Goal: Information Seeking & Learning: Learn about a topic

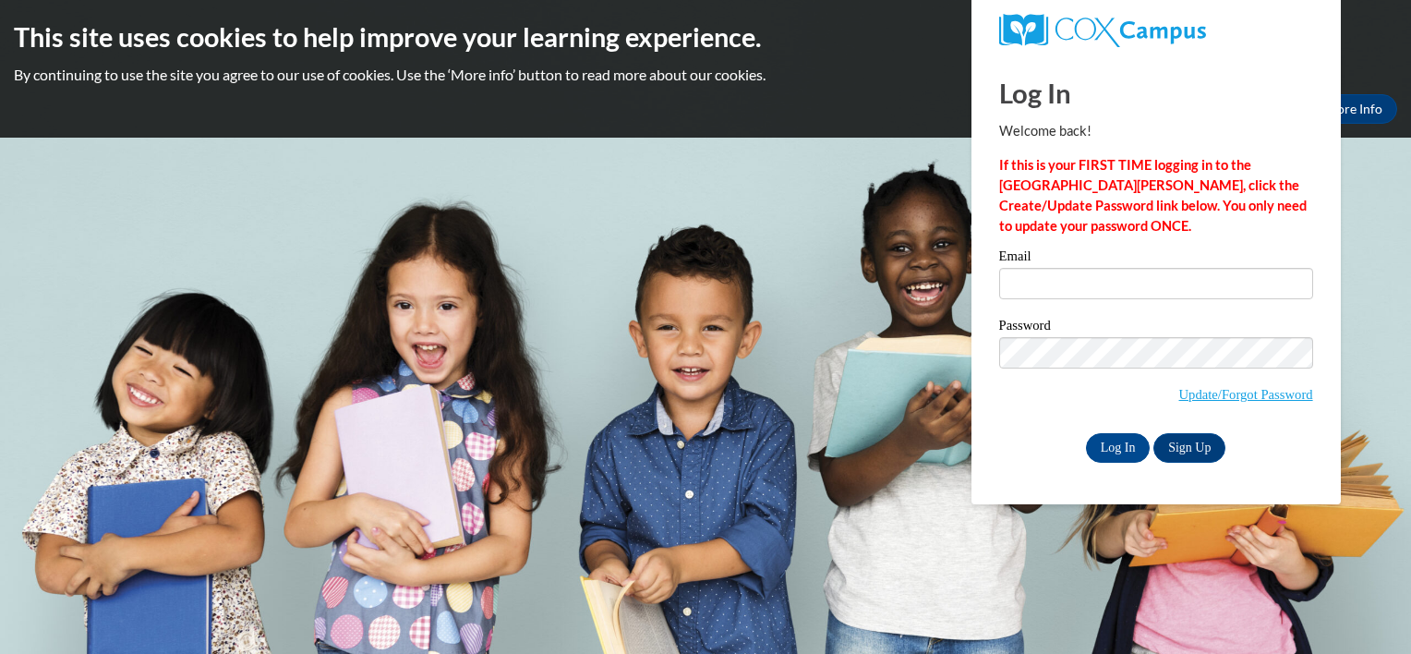
type input "abrown272@student.clayton.edu"
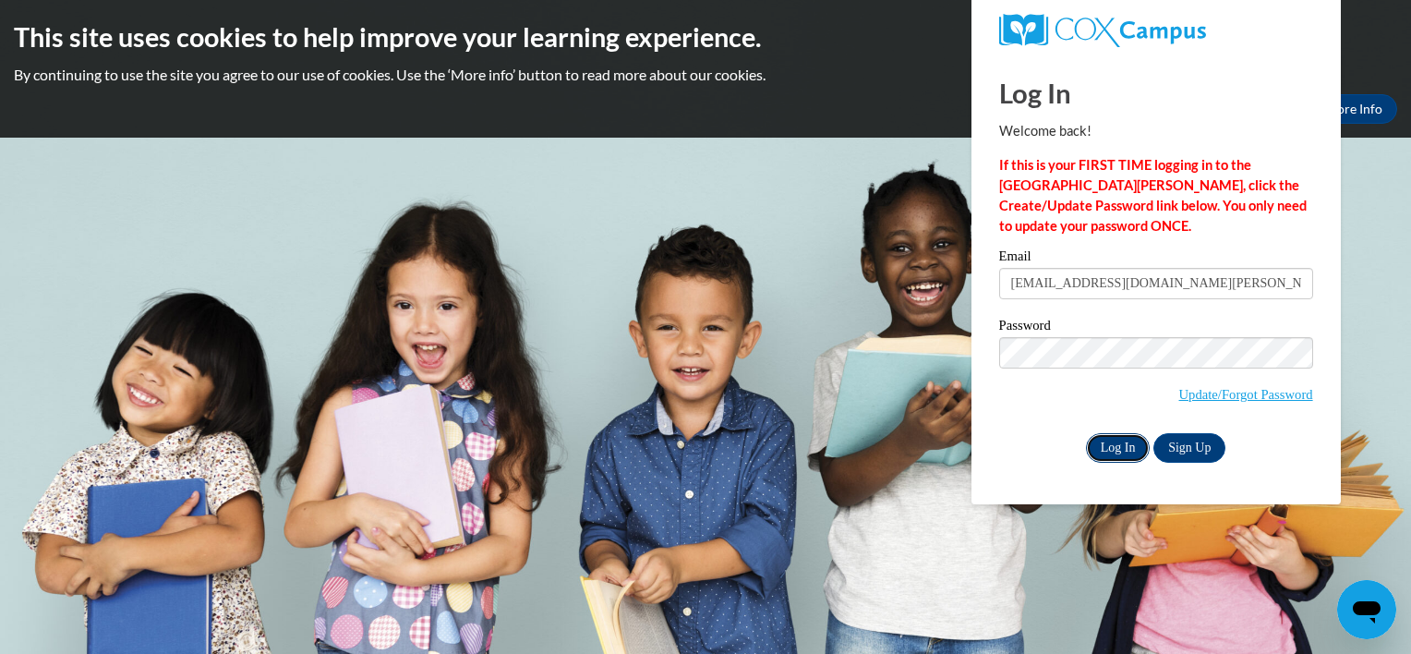
click at [1112, 450] on input "Log In" at bounding box center [1118, 448] width 65 height 30
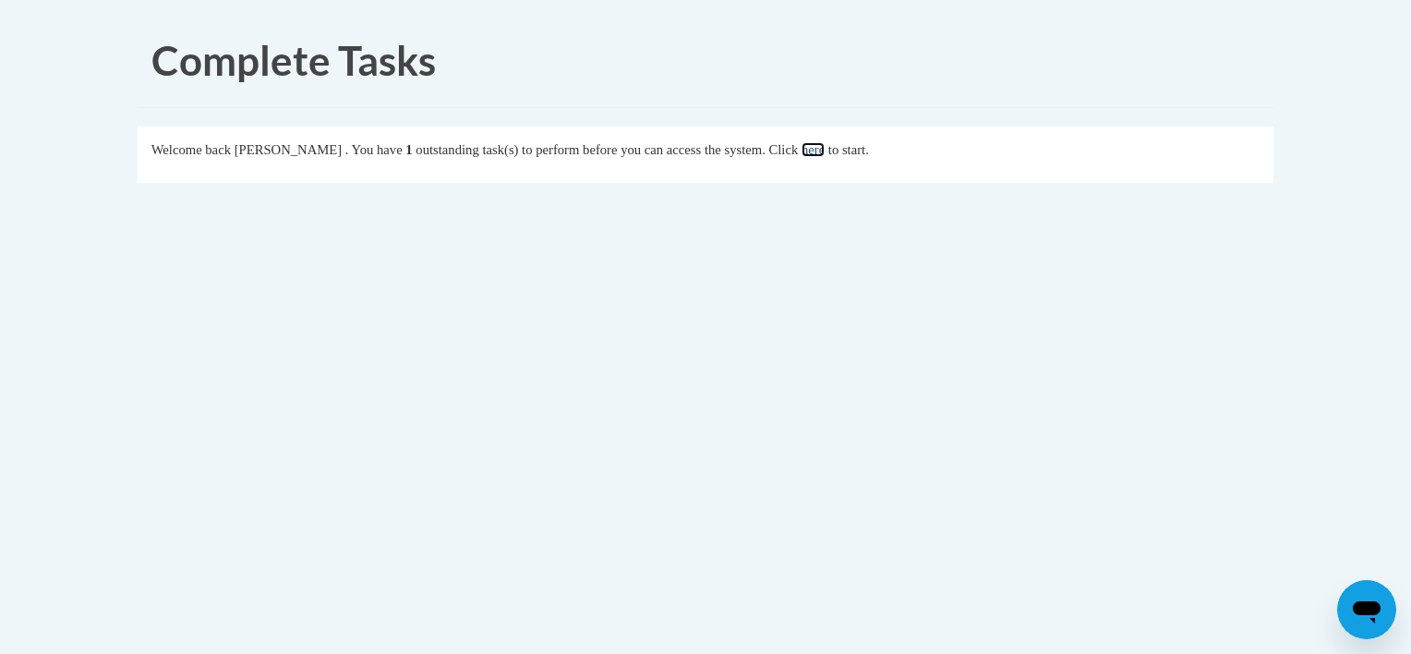
click at [825, 150] on link "here" at bounding box center [813, 149] width 23 height 15
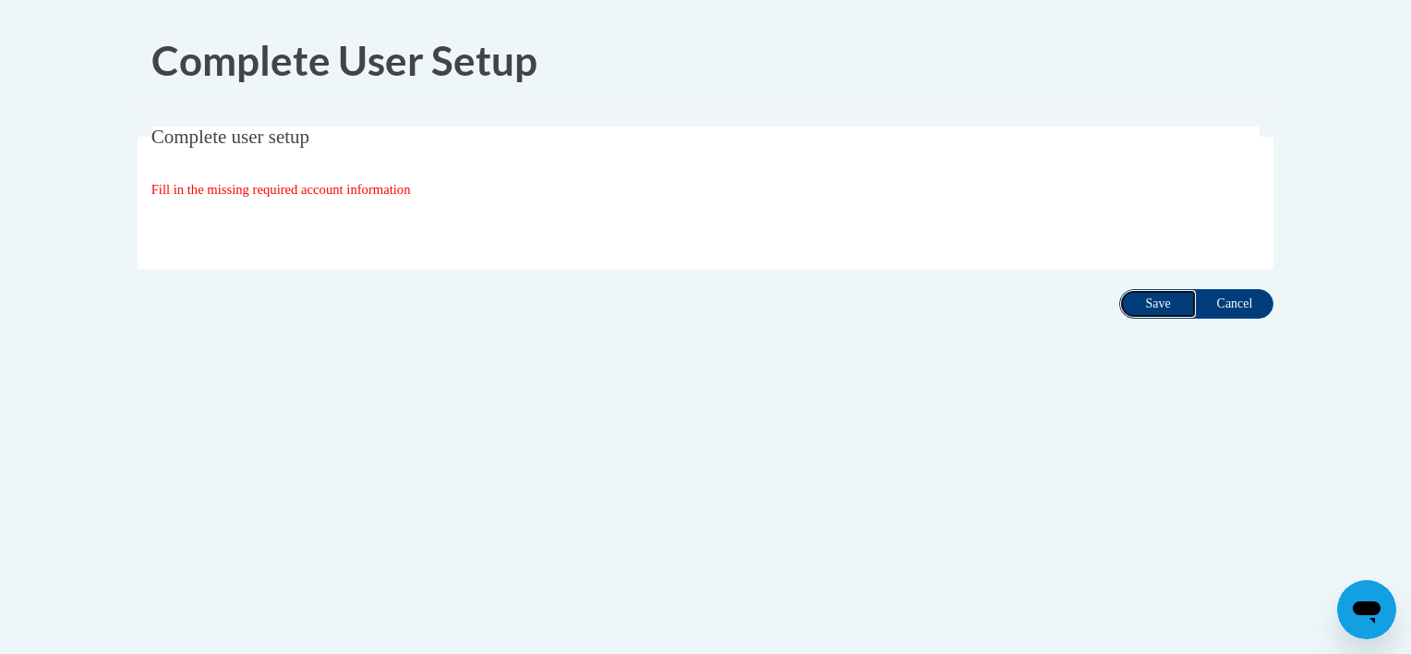
click at [1148, 296] on input "Save" at bounding box center [1158, 304] width 78 height 30
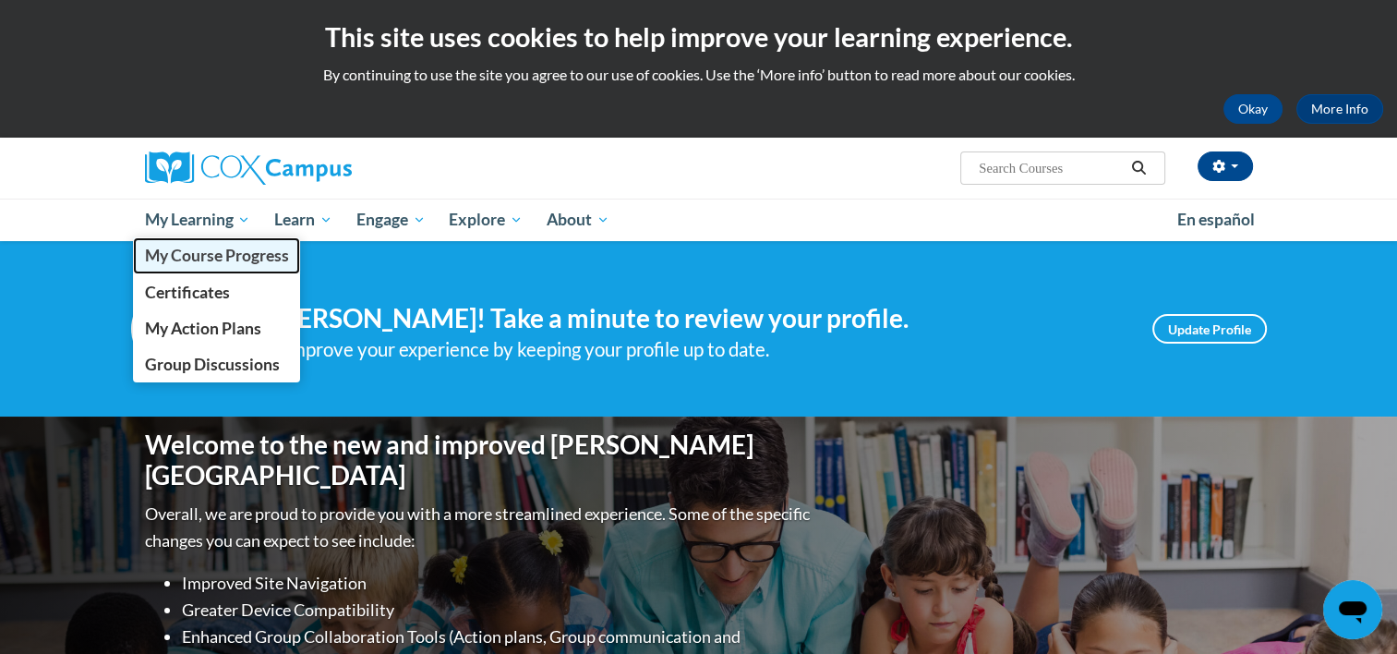
click at [245, 255] on span "My Course Progress" at bounding box center [216, 255] width 144 height 19
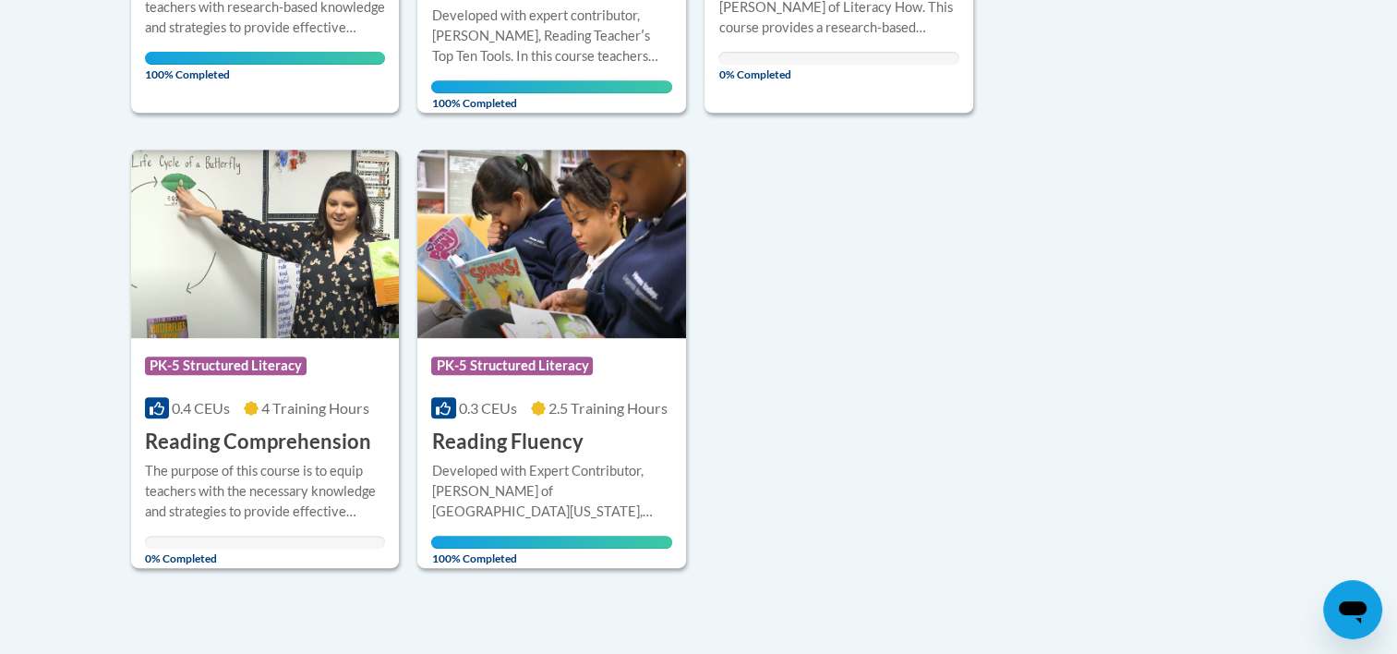
scroll to position [813, 0]
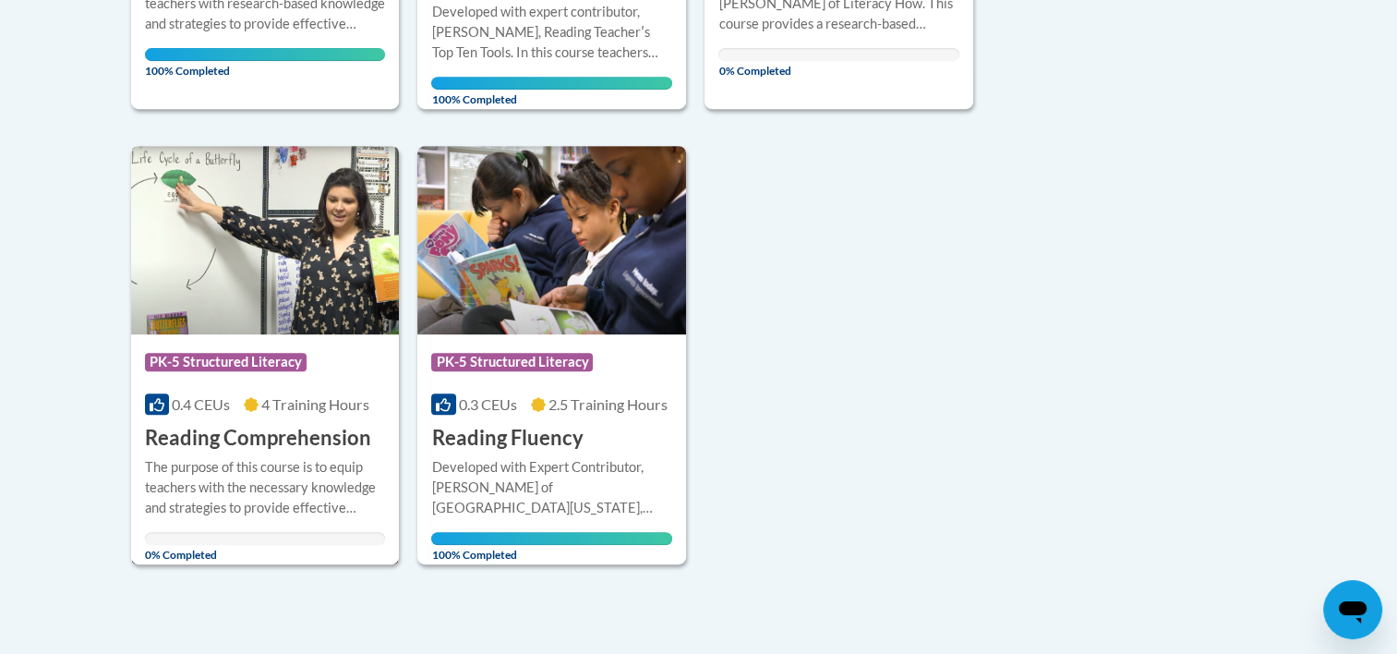
click at [351, 439] on h3 "Reading Comprehension" at bounding box center [258, 438] width 226 height 29
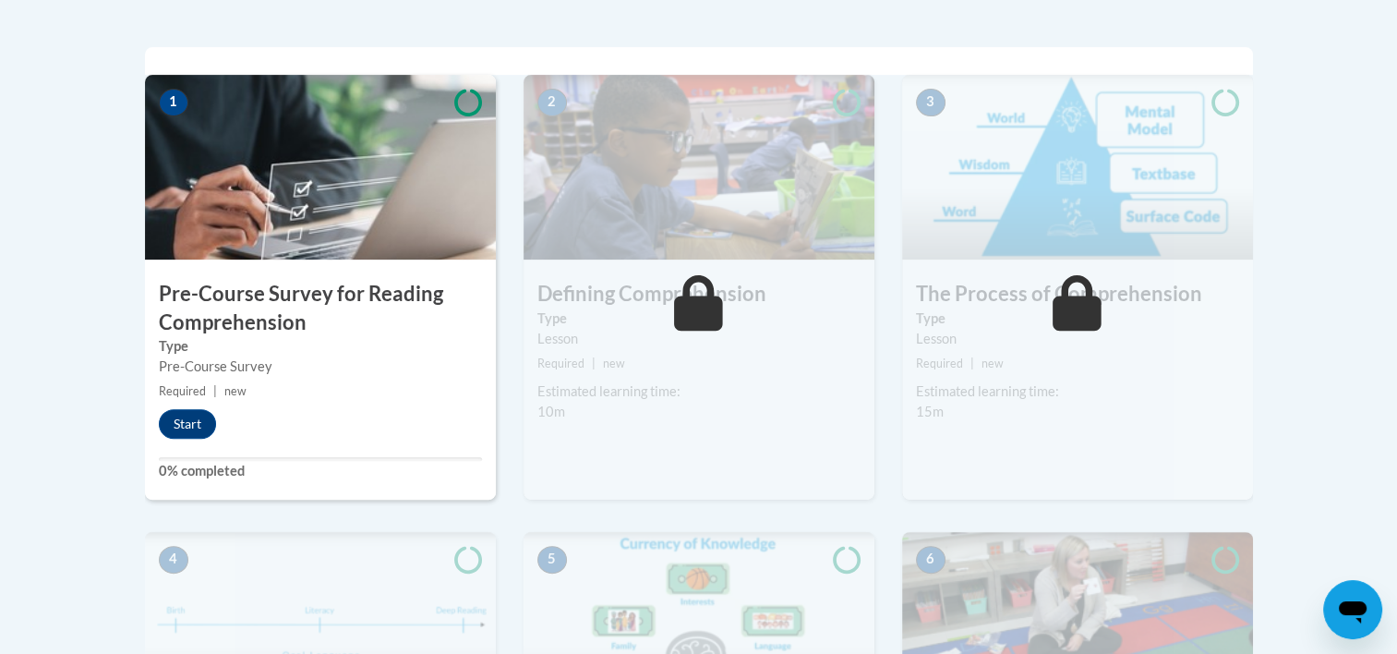
scroll to position [591, 0]
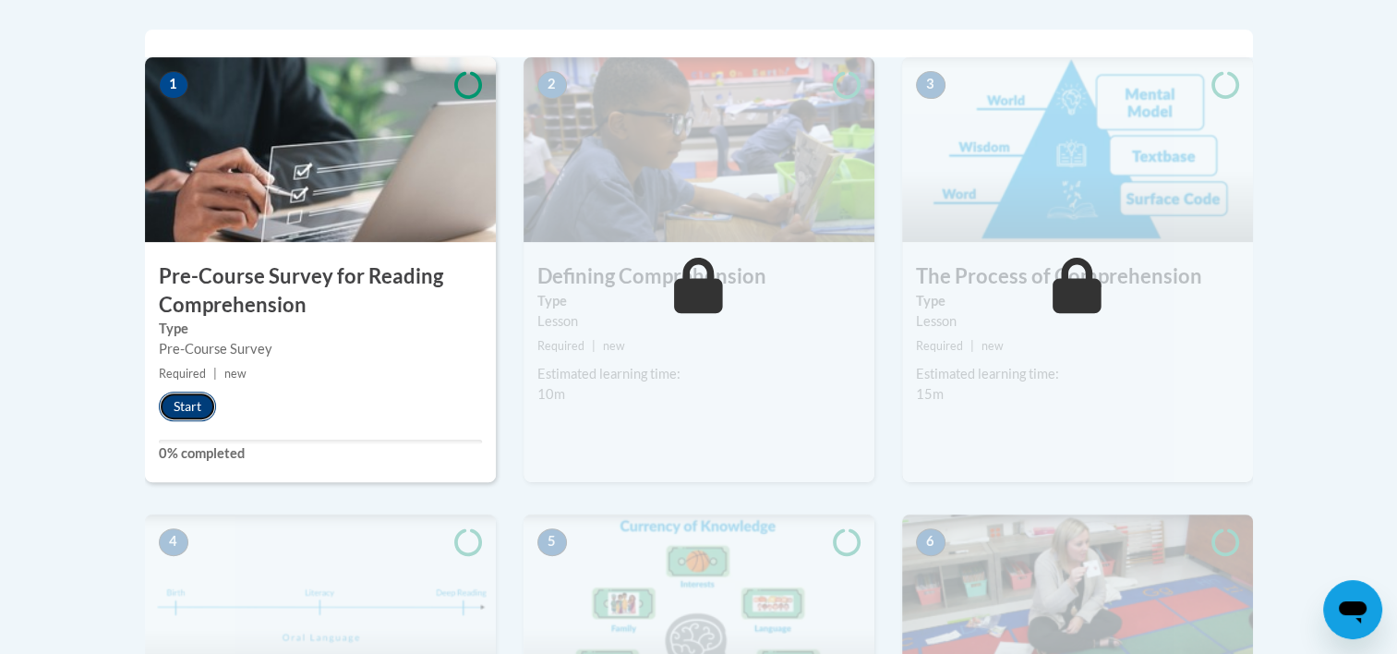
click at [202, 402] on button "Start" at bounding box center [187, 407] width 57 height 30
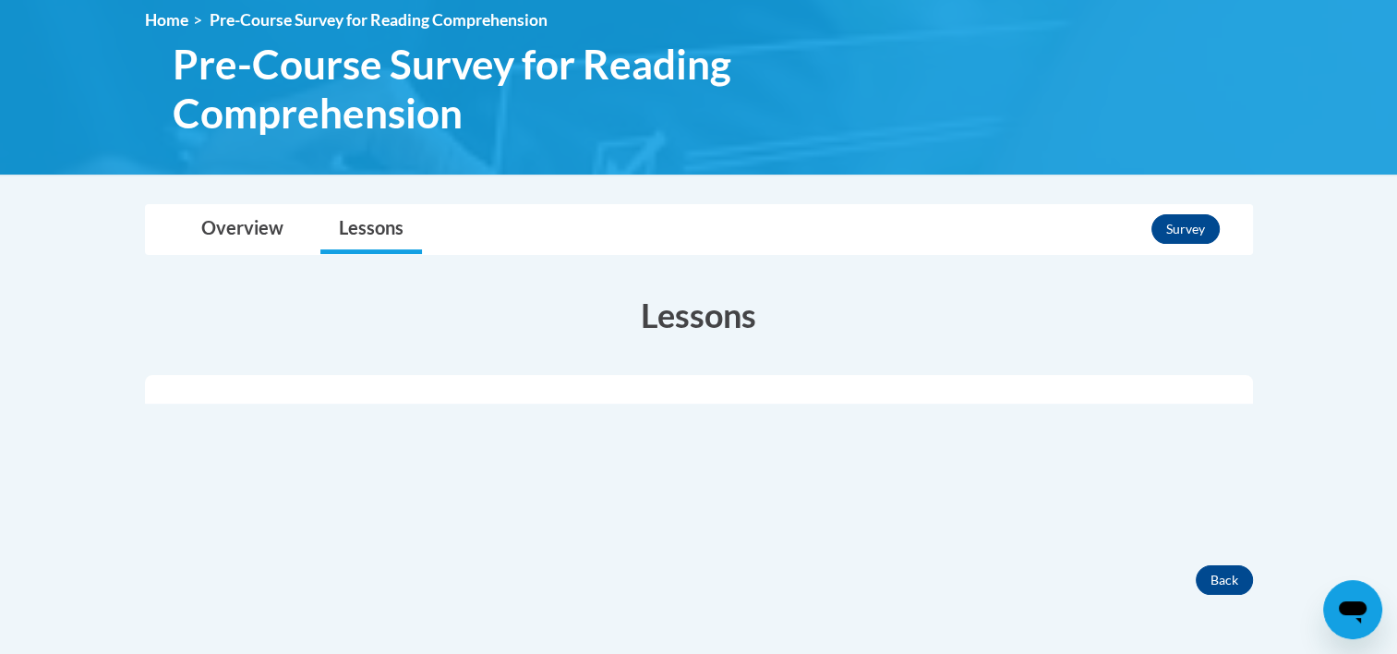
scroll to position [296, 0]
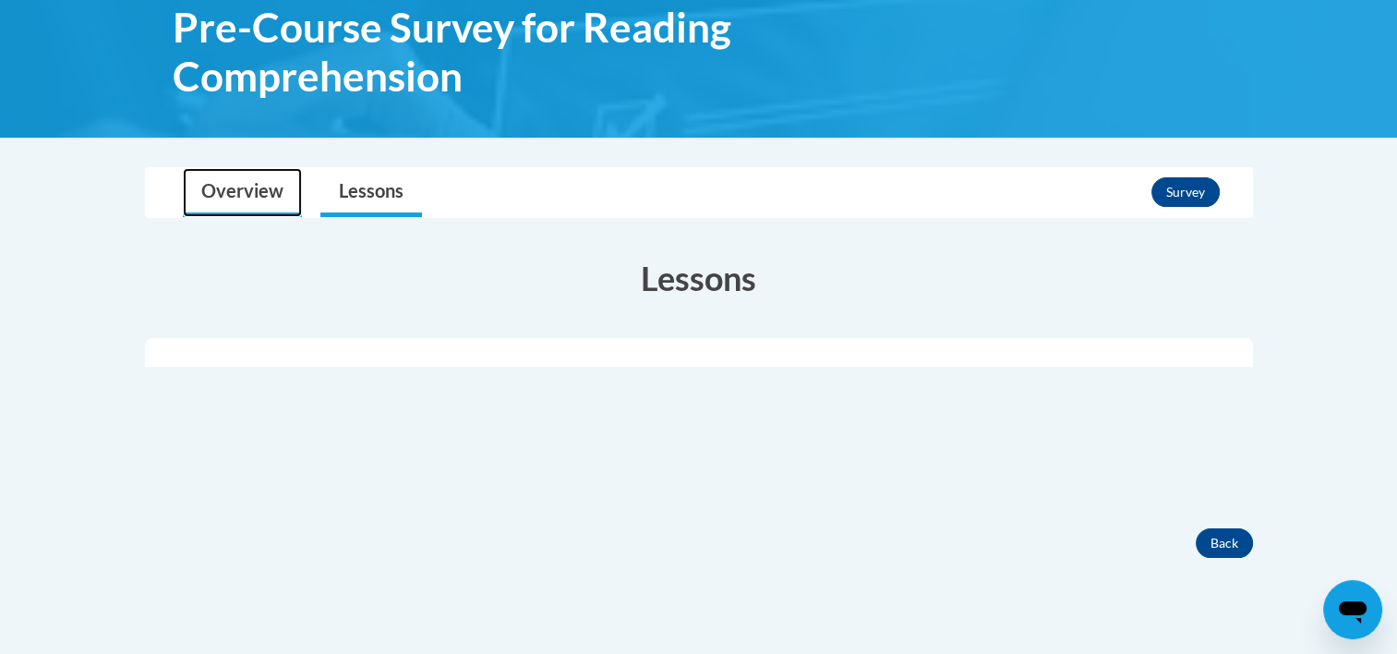
click at [270, 186] on link "Overview" at bounding box center [242, 192] width 119 height 49
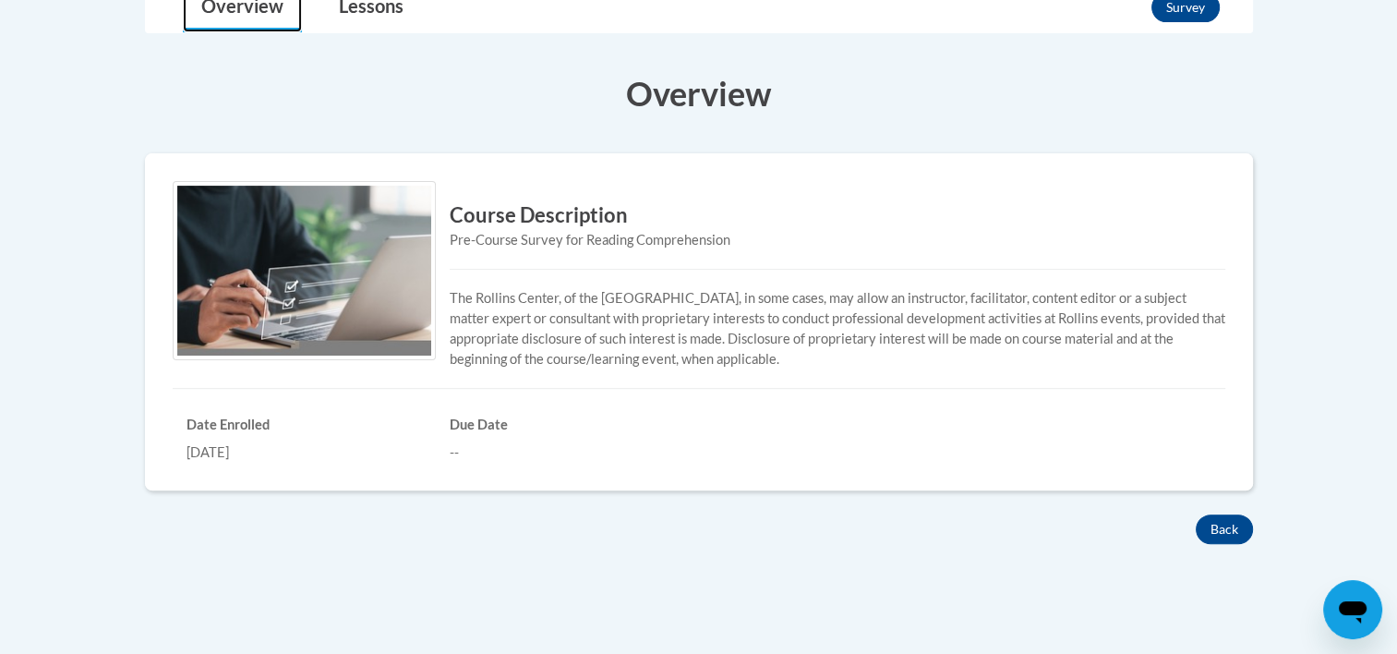
scroll to position [0, 0]
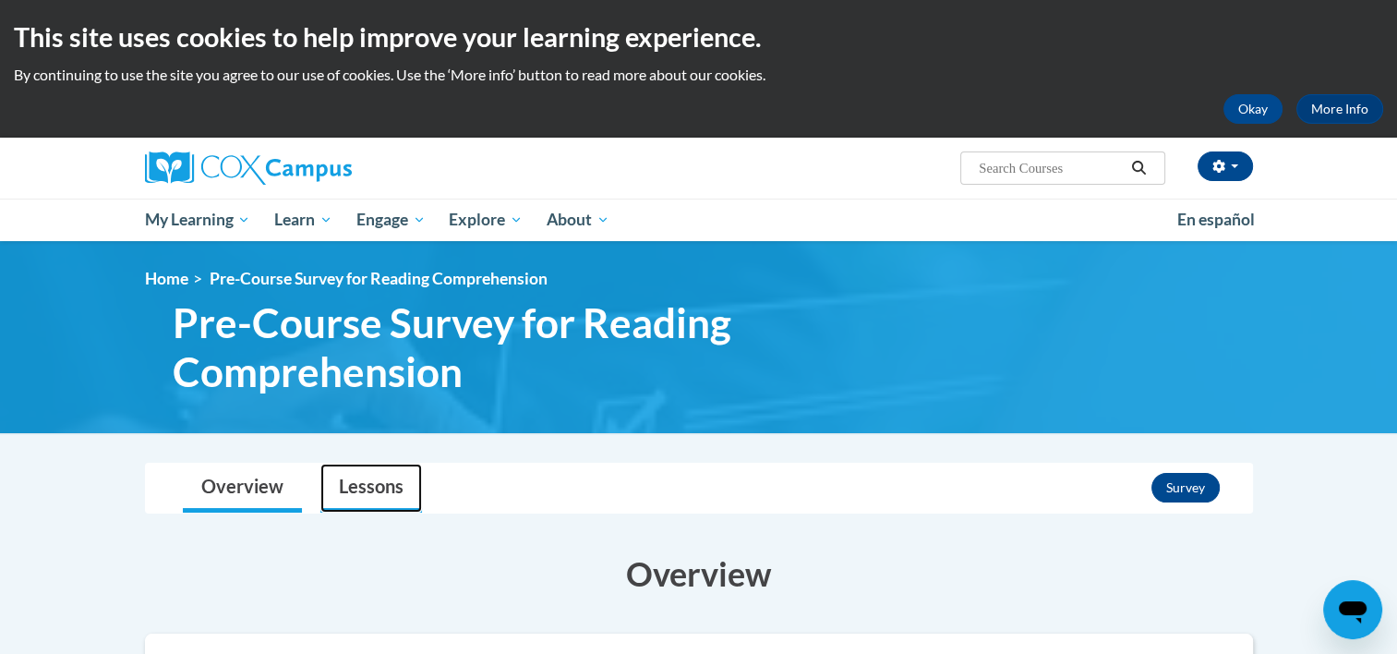
click at [414, 489] on link "Lessons" at bounding box center [371, 488] width 102 height 49
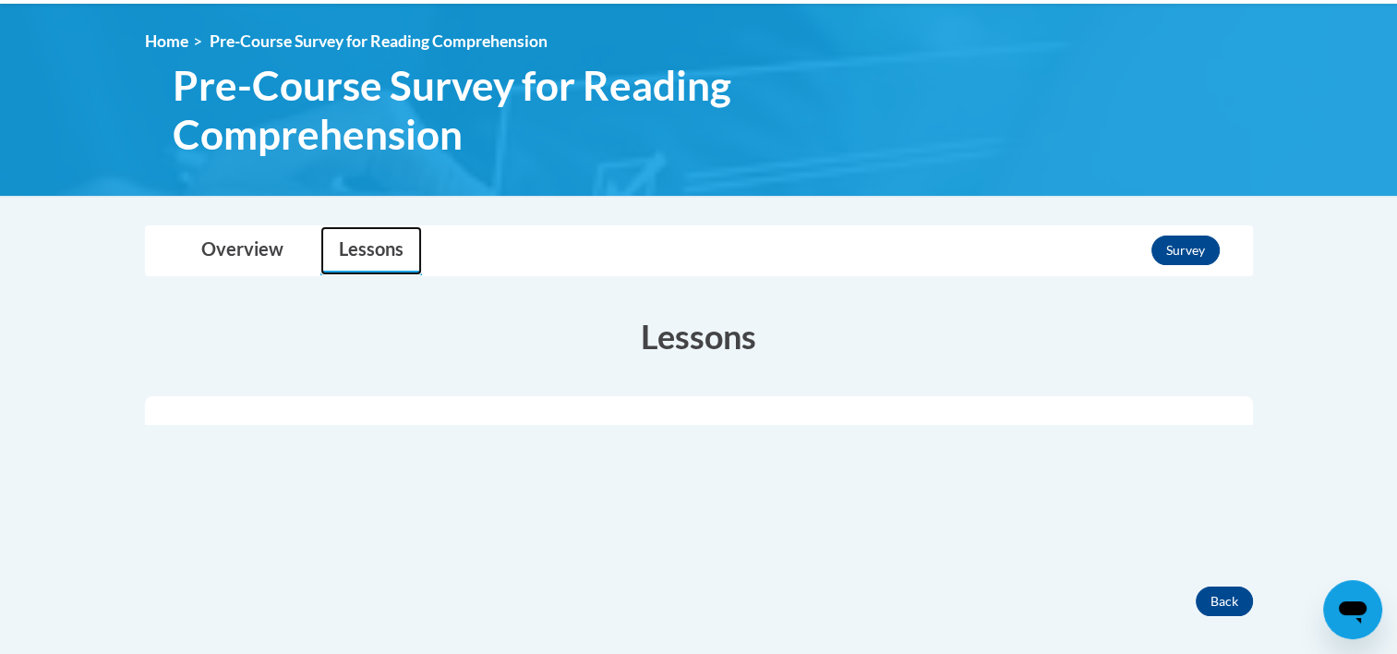
scroll to position [259, 0]
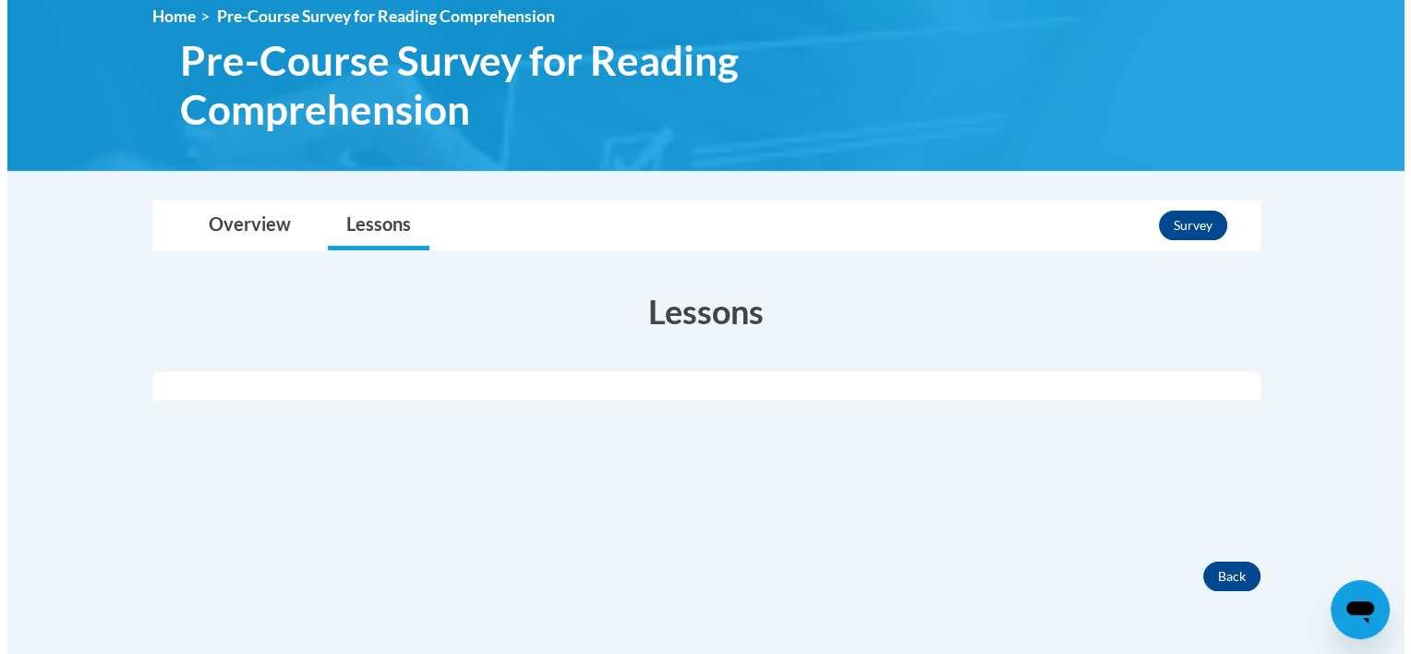
scroll to position [259, 0]
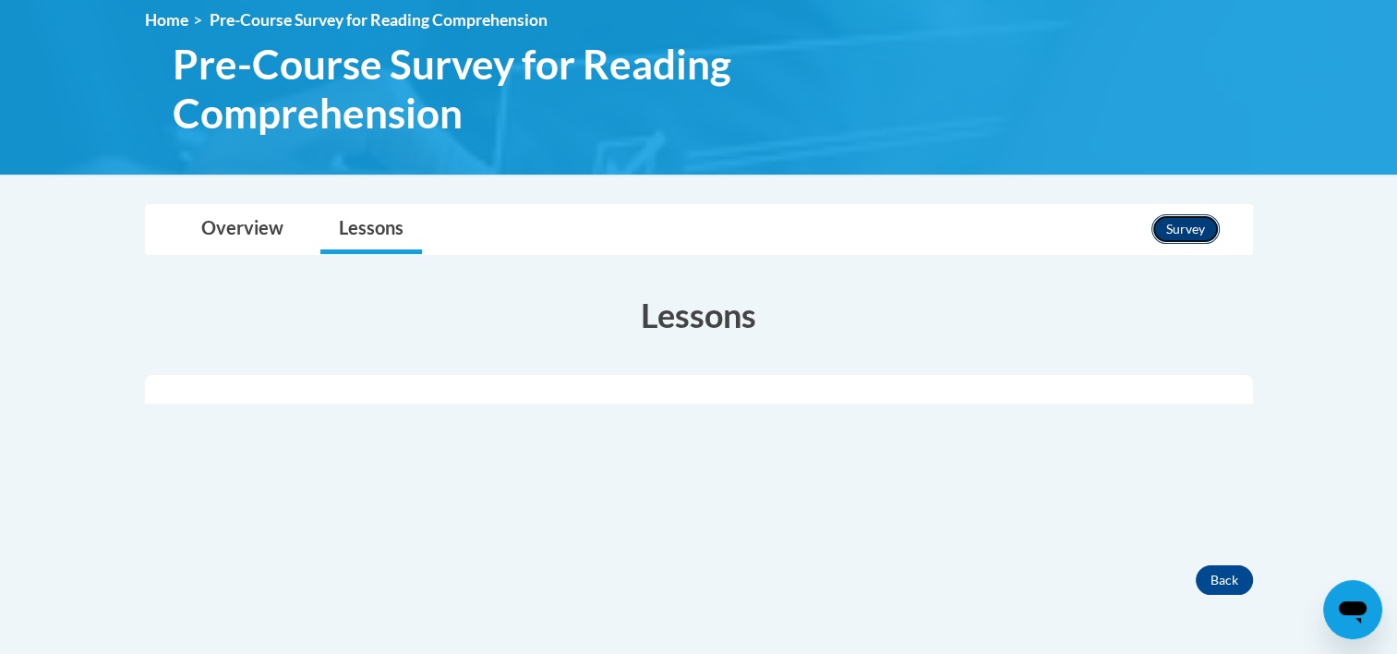
click at [1191, 234] on button "Survey" at bounding box center [1186, 229] width 68 height 30
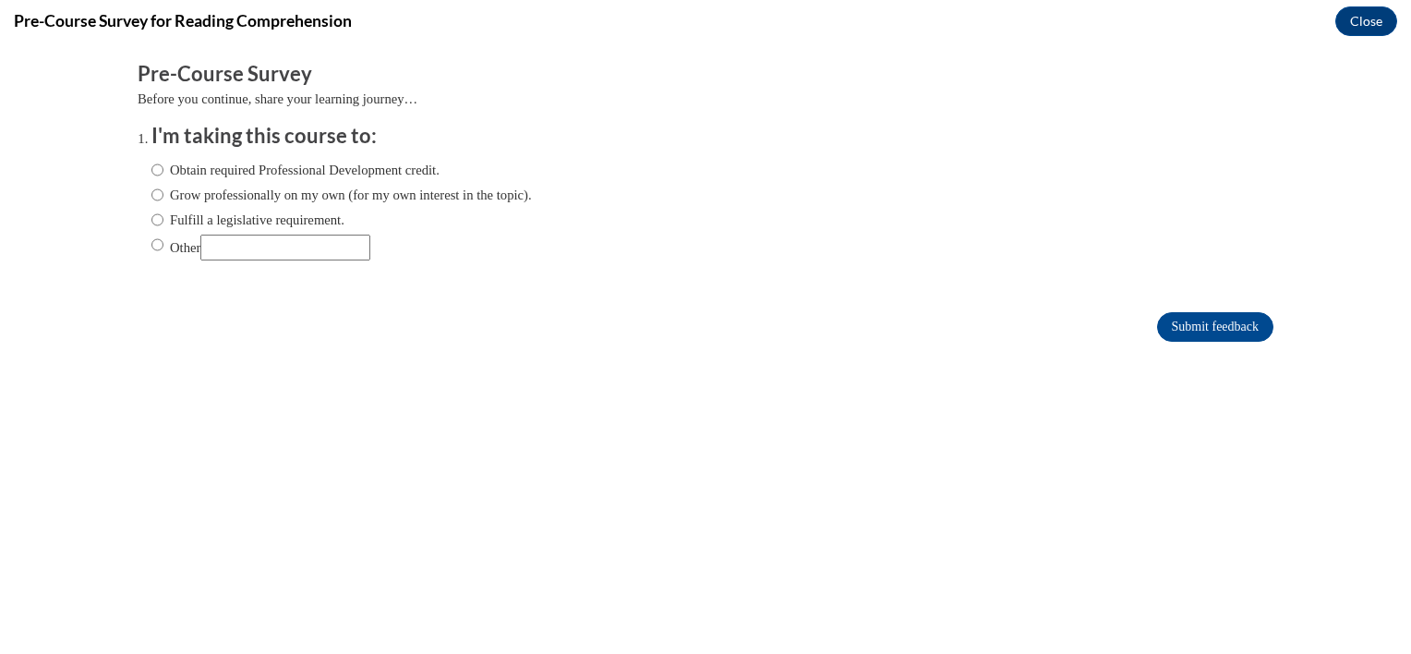
scroll to position [0, 0]
click at [151, 163] on input "Obtain required Professional Development credit." at bounding box center [157, 170] width 12 height 20
radio input "true"
click at [1171, 321] on input "Submit feedback" at bounding box center [1215, 327] width 116 height 30
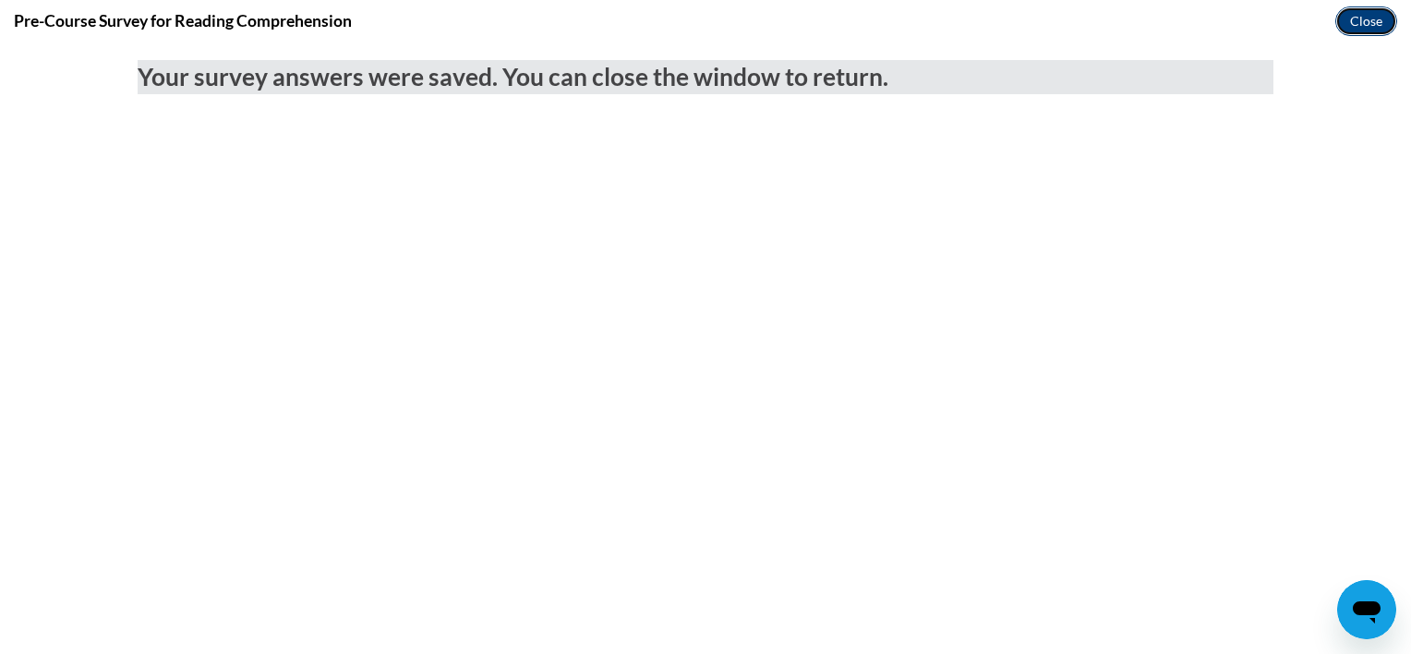
click at [1384, 15] on button "Close" at bounding box center [1366, 21] width 62 height 30
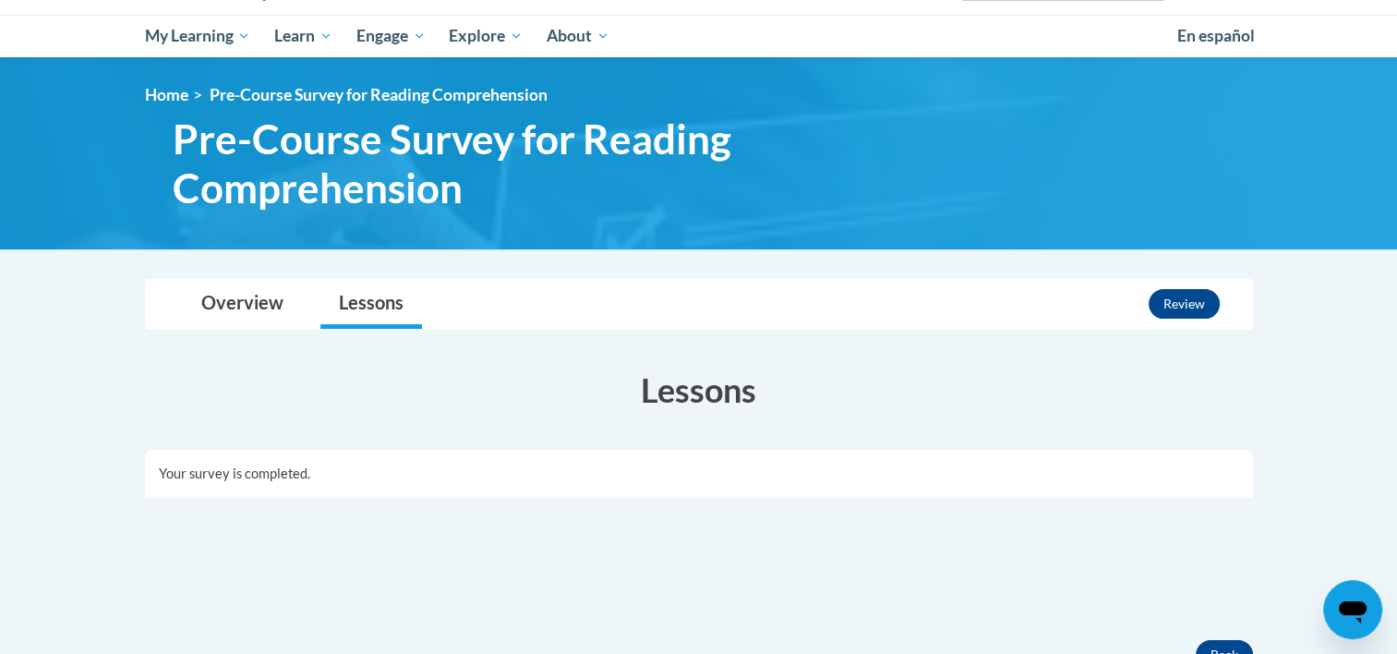
scroll to position [185, 0]
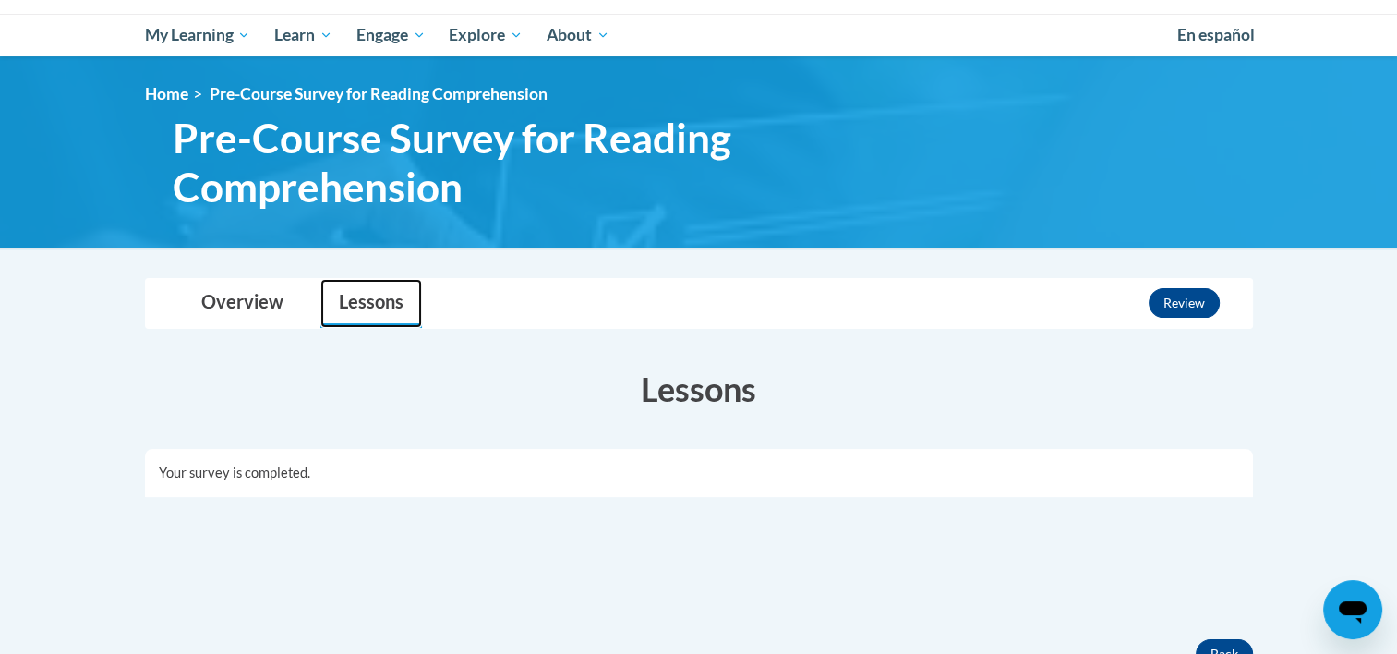
click at [364, 307] on link "Lessons" at bounding box center [371, 303] width 102 height 49
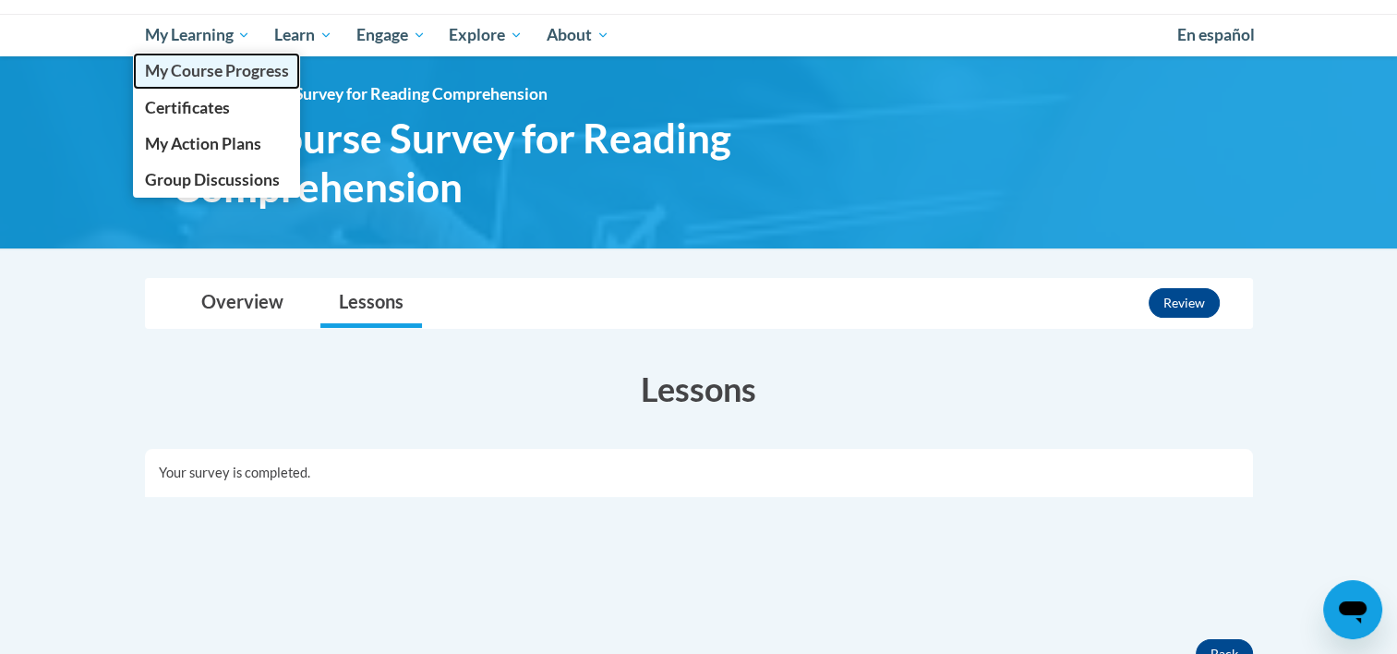
click at [245, 70] on span "My Course Progress" at bounding box center [216, 70] width 144 height 19
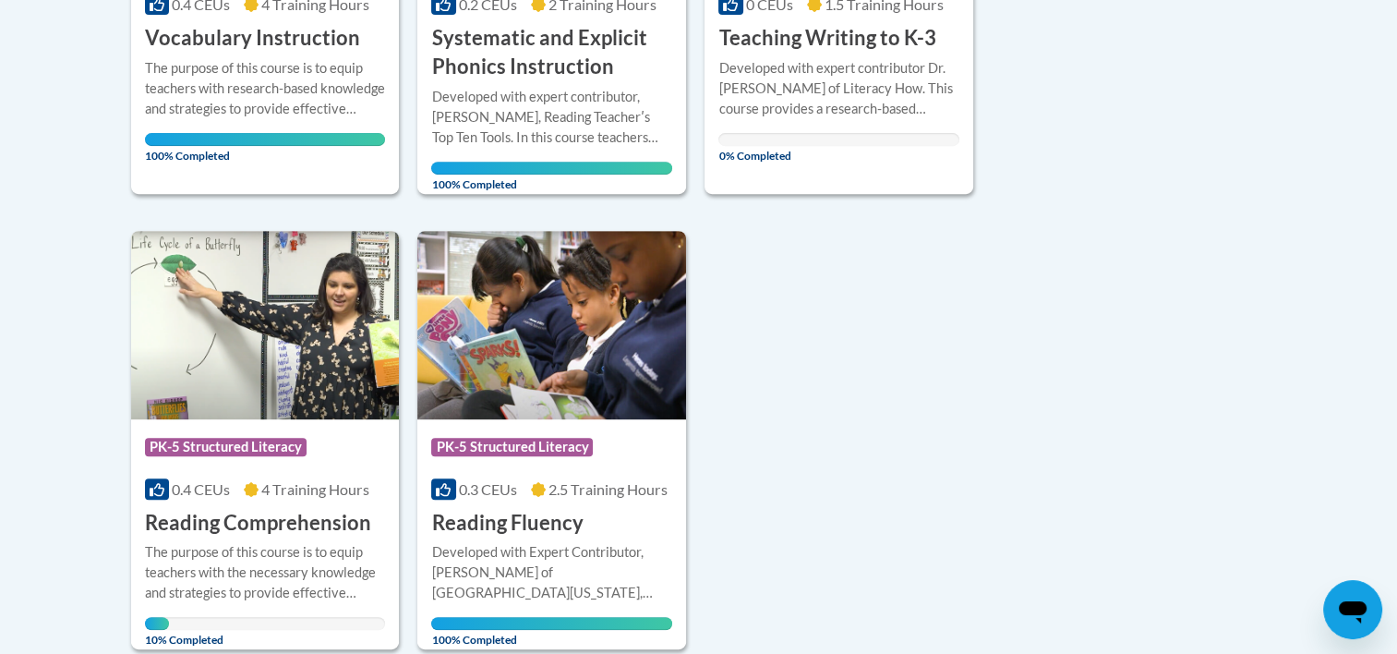
scroll to position [739, 0]
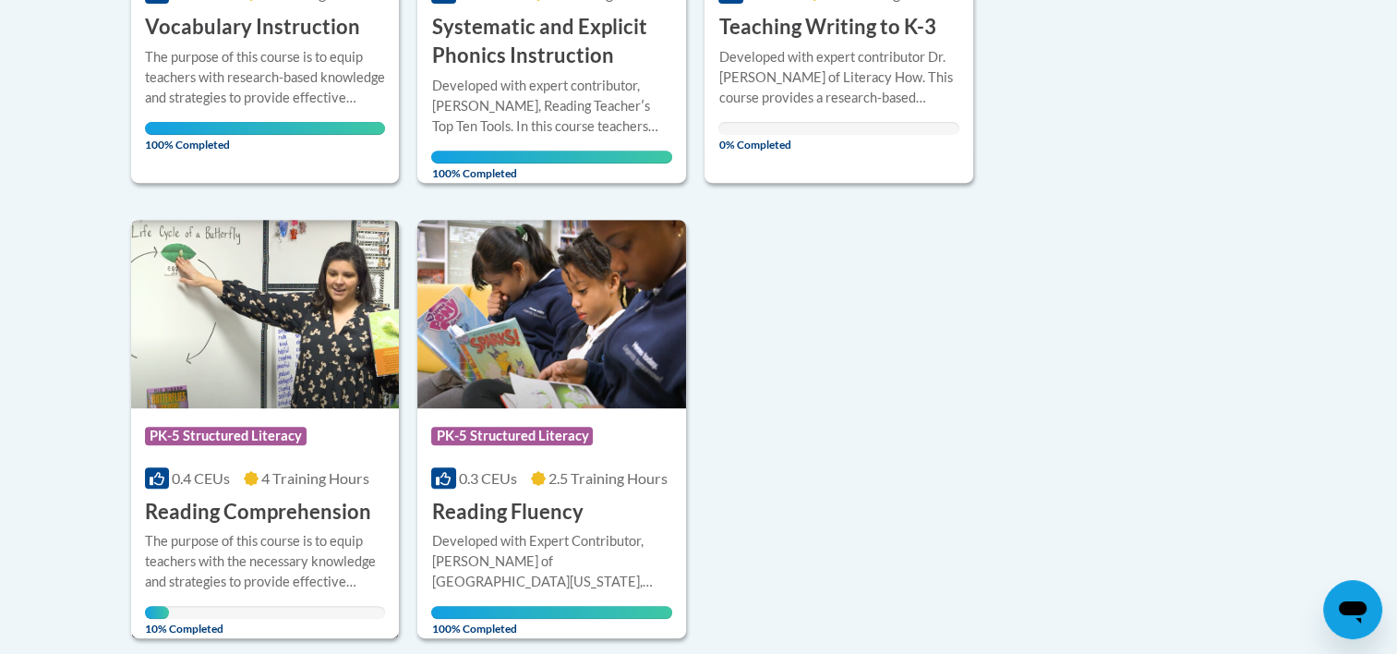
click at [329, 515] on h3 "Reading Comprehension" at bounding box center [258, 512] width 226 height 29
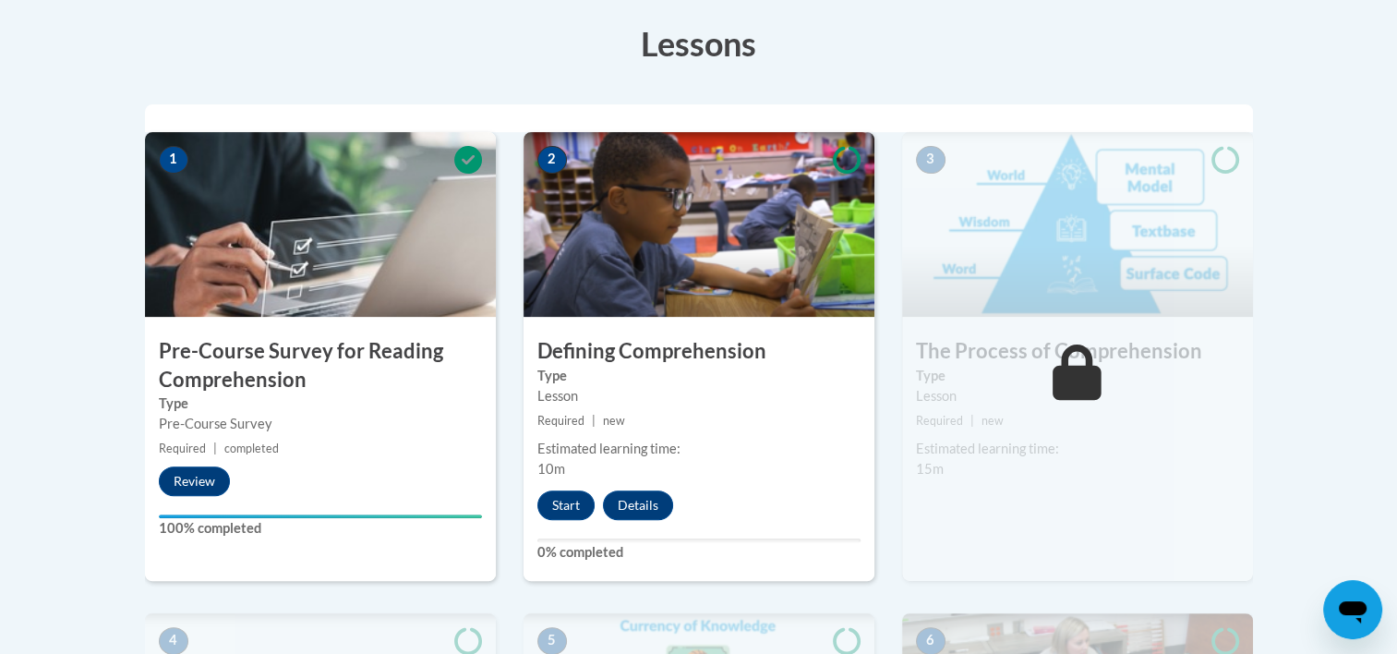
scroll to position [517, 0]
click at [565, 496] on button "Start" at bounding box center [565, 504] width 57 height 30
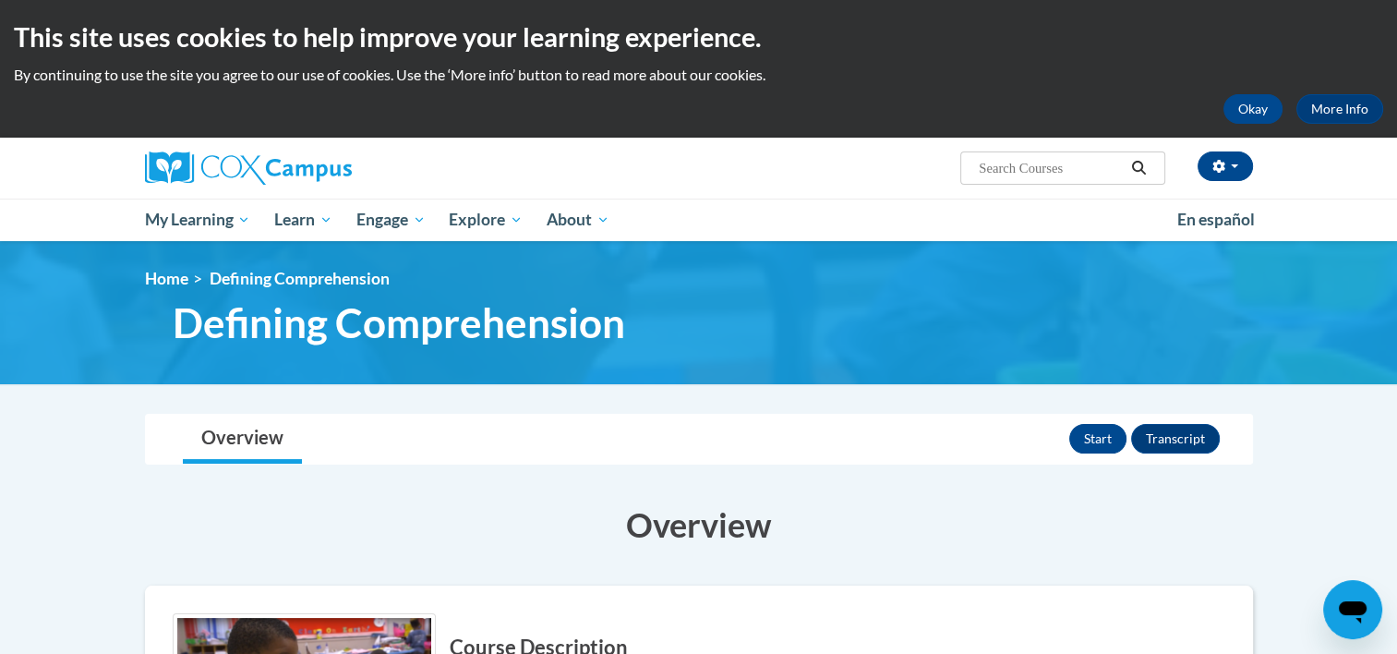
drag, startPoint x: 1393, startPoint y: 613, endPoint x: 1404, endPoint y: 644, distance: 32.4
click at [1396, 644] on html "This site uses cookies to help improve your learning experience. By continuing …" at bounding box center [698, 327] width 1397 height 654
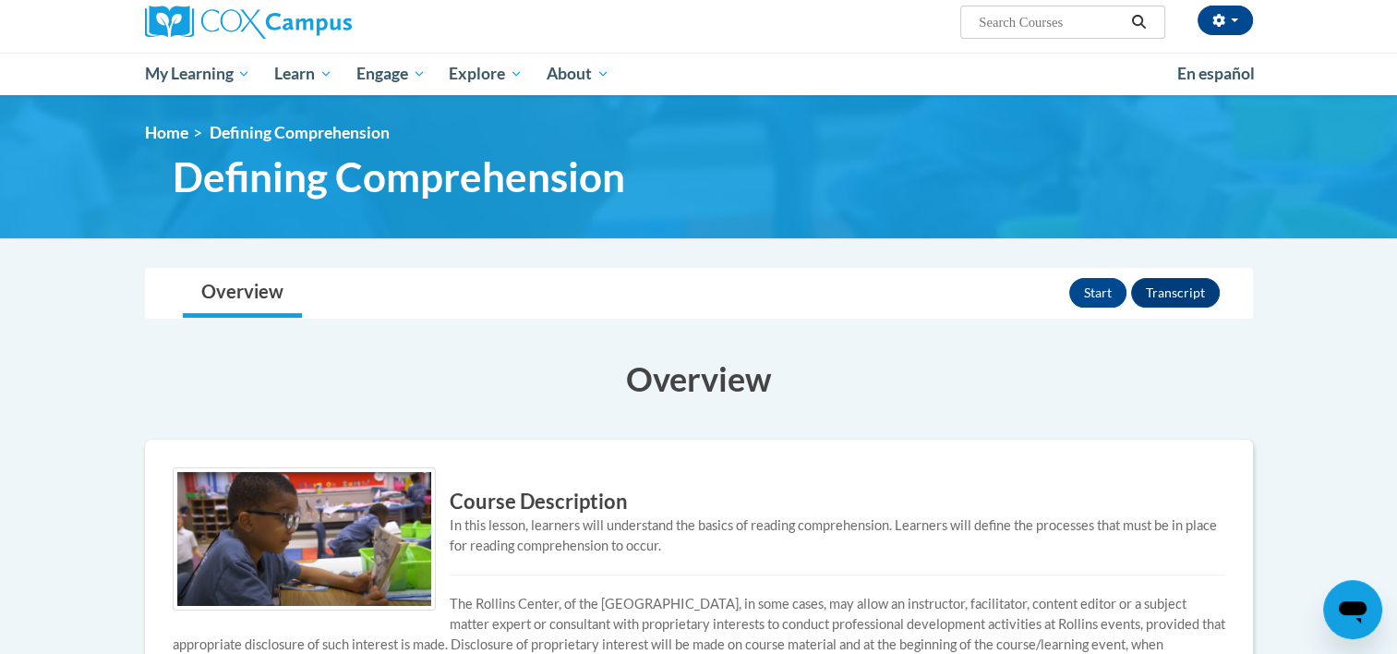
scroll to position [148, 0]
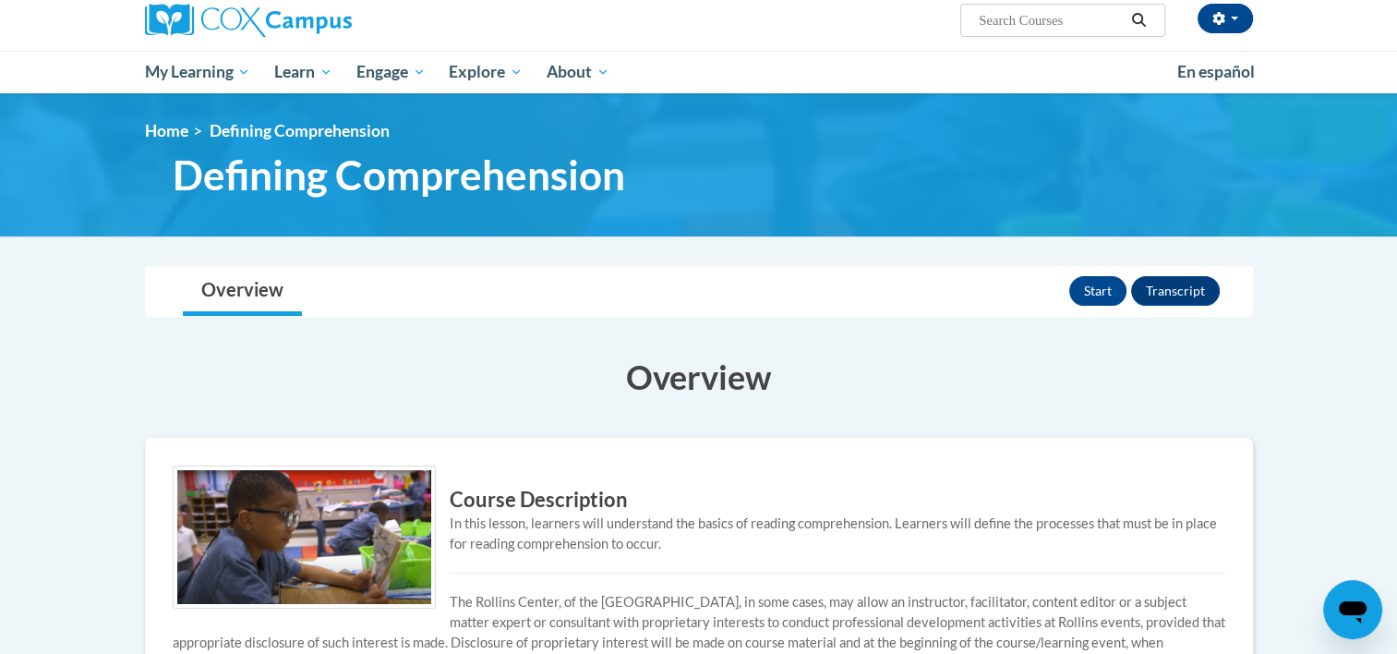
click at [1387, 625] on body "This site uses cookies to help improve your learning experience. By continuing …" at bounding box center [698, 557] width 1397 height 1411
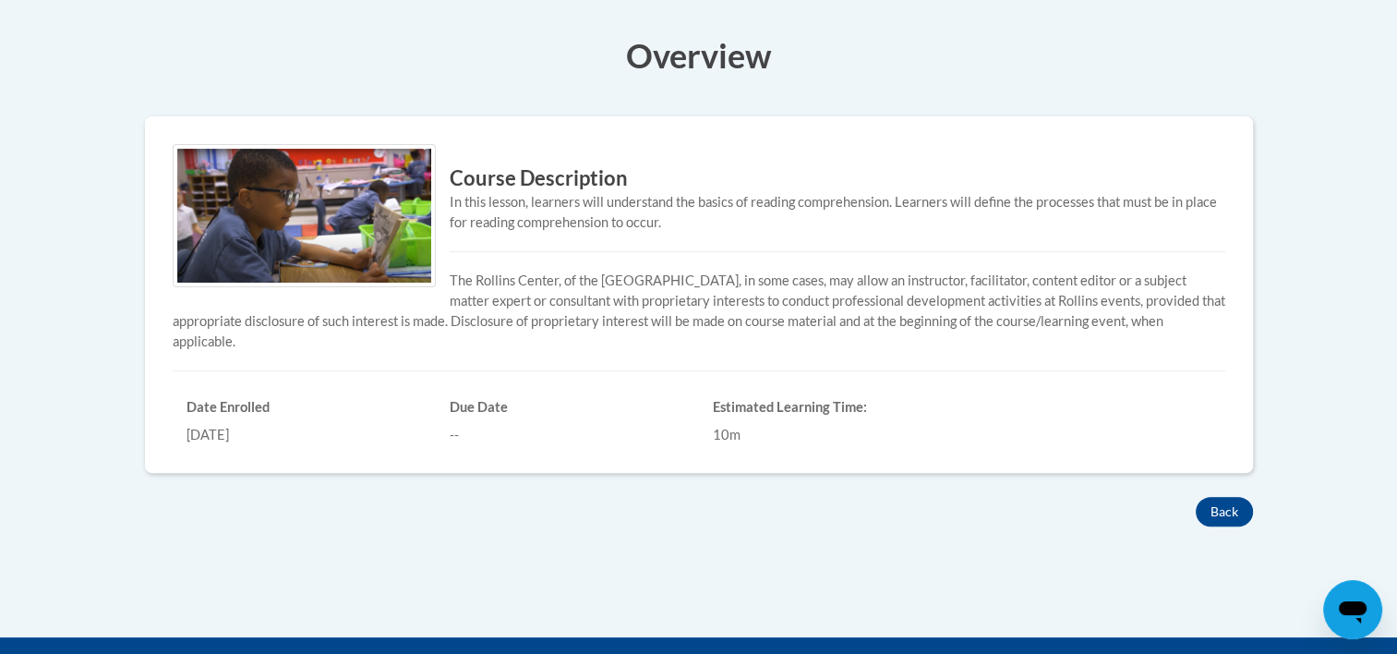
scroll to position [480, 0]
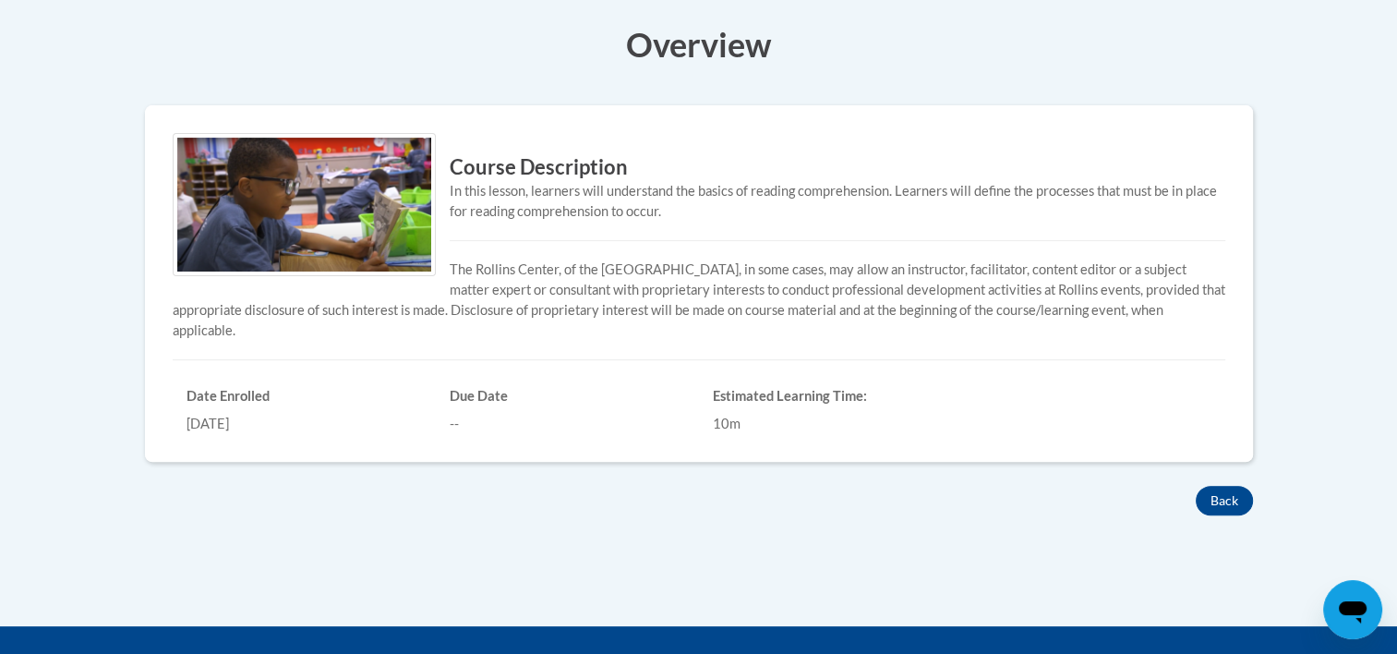
click at [499, 188] on div "In this lesson, learners will understand the basics of reading comprehension. L…" at bounding box center [699, 201] width 1053 height 41
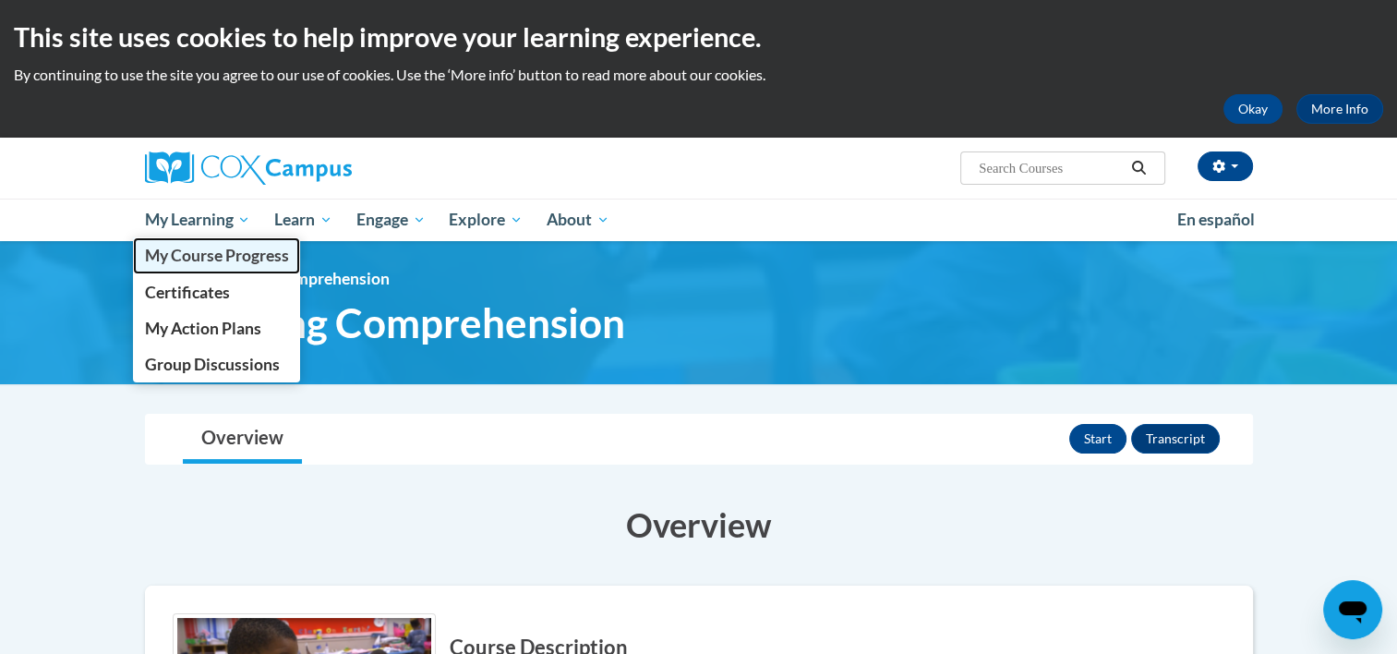
click at [245, 252] on span "My Course Progress" at bounding box center [216, 255] width 144 height 19
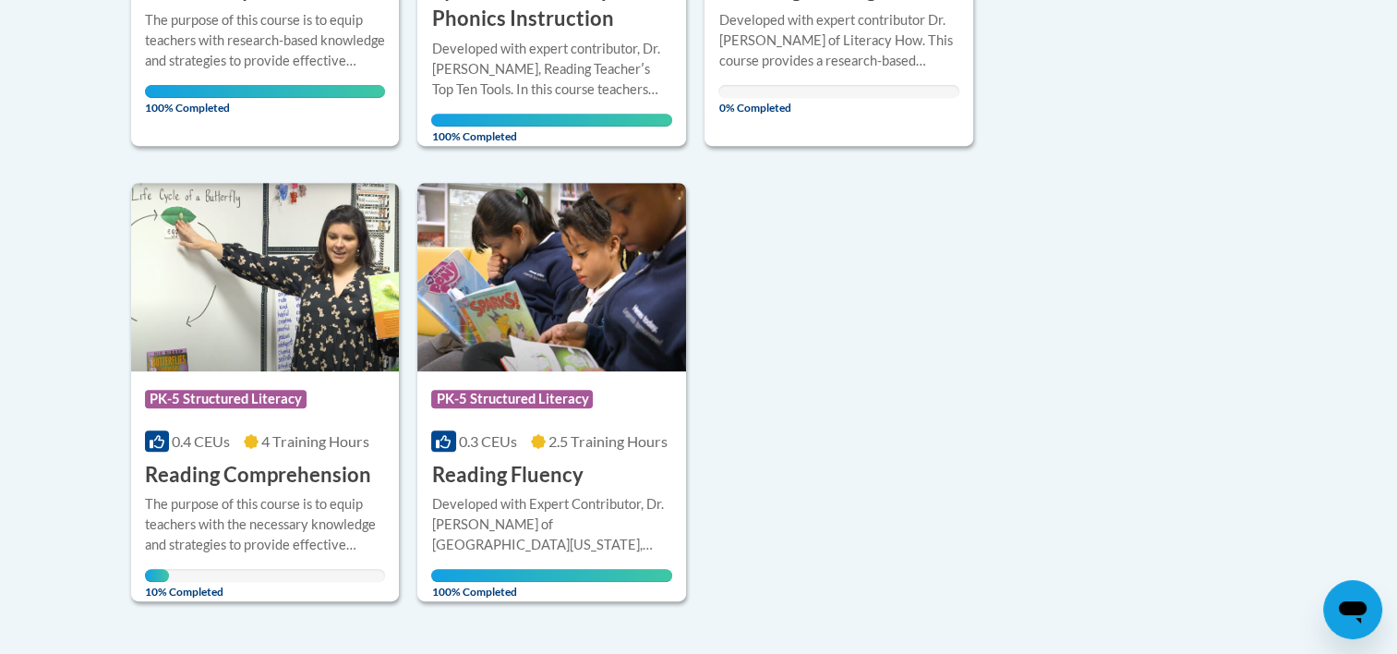
scroll to position [788, 0]
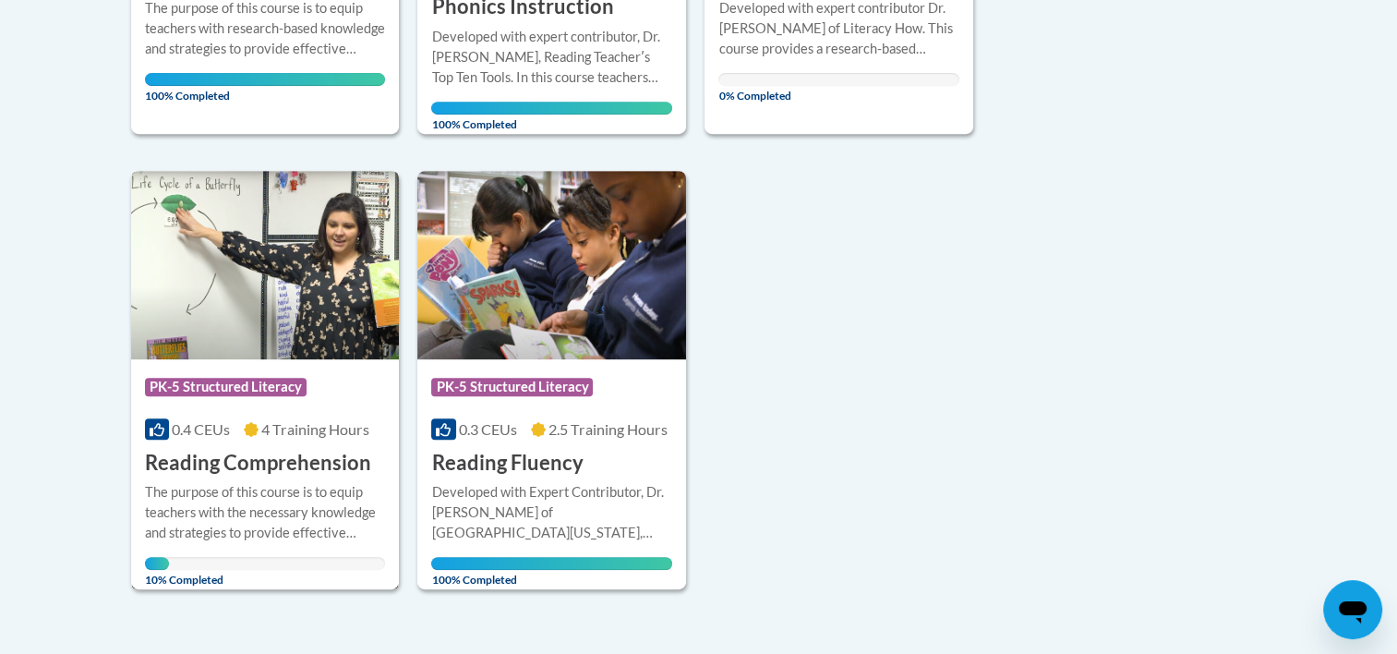
click at [321, 461] on h3 "Reading Comprehension" at bounding box center [258, 463] width 226 height 29
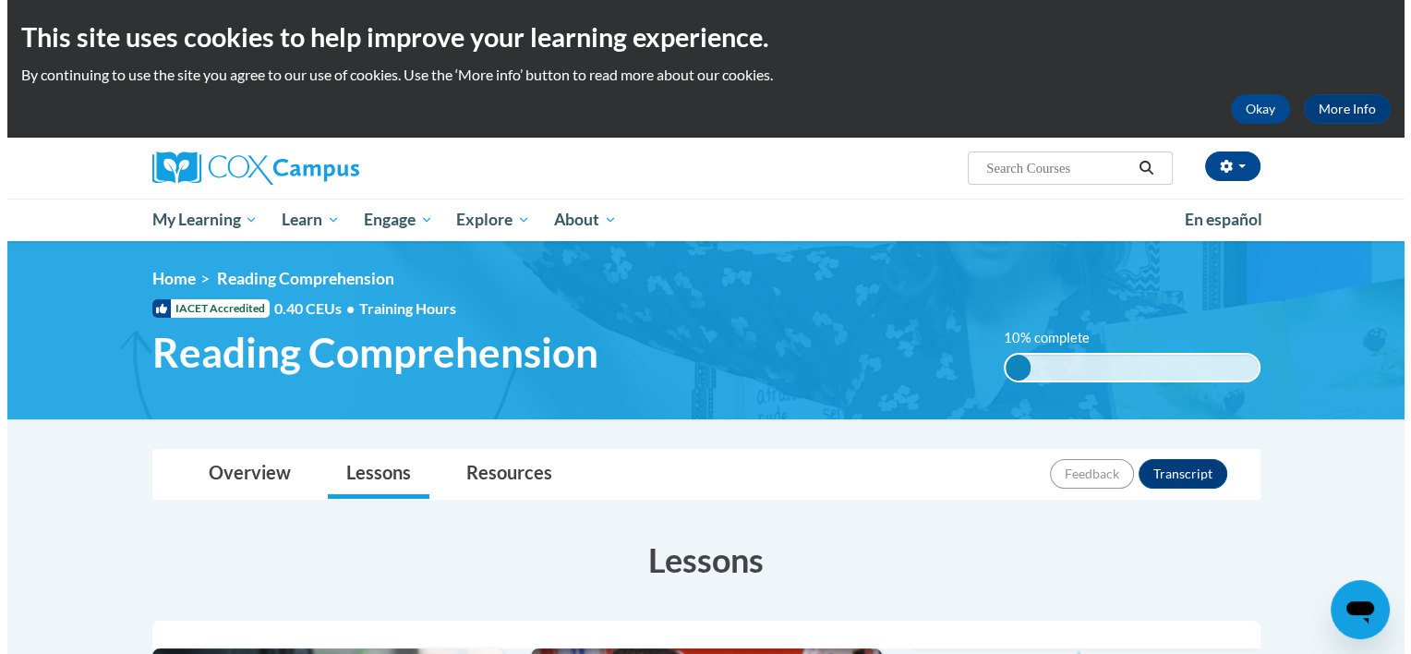
scroll to position [572, 0]
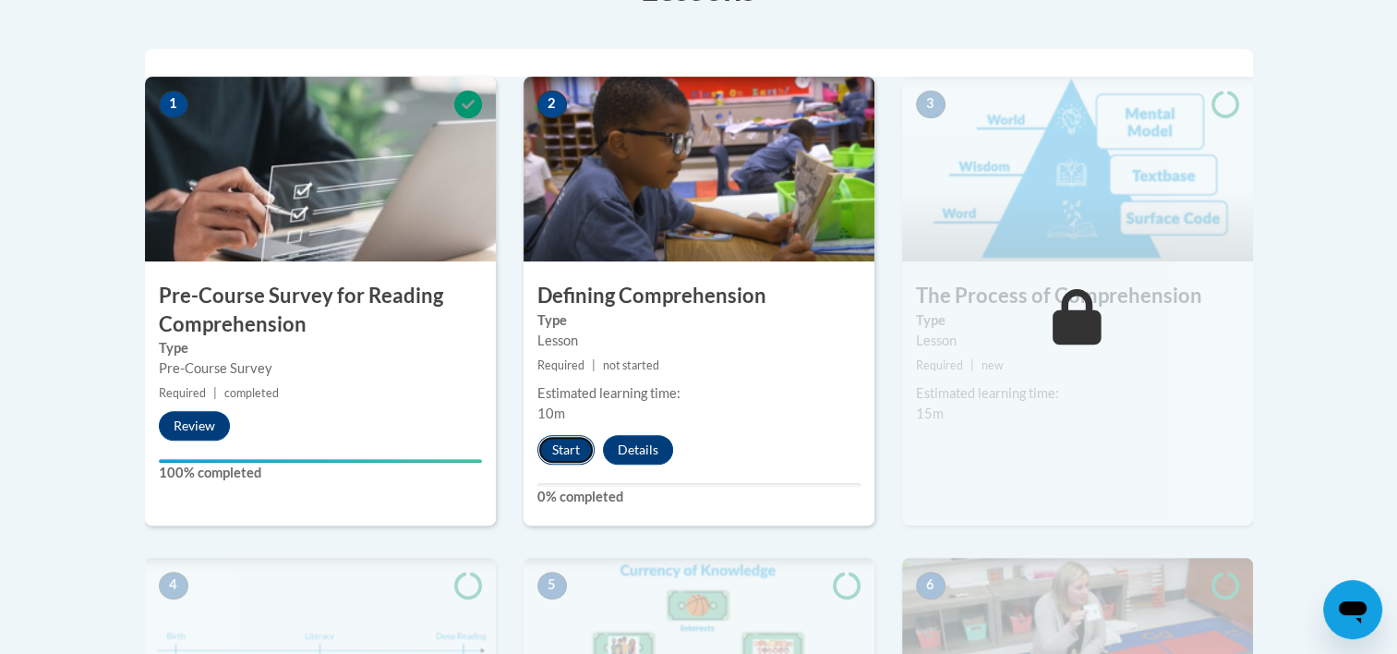
click at [576, 457] on button "Start" at bounding box center [565, 450] width 57 height 30
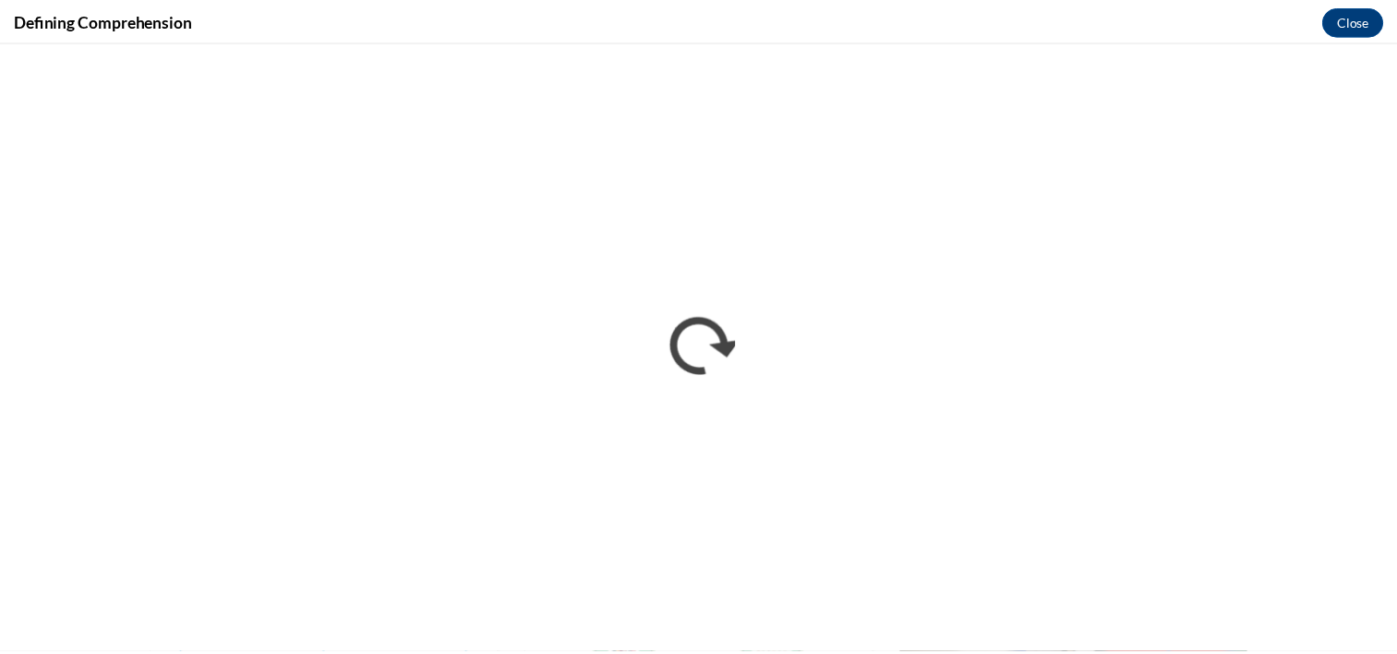
scroll to position [0, 0]
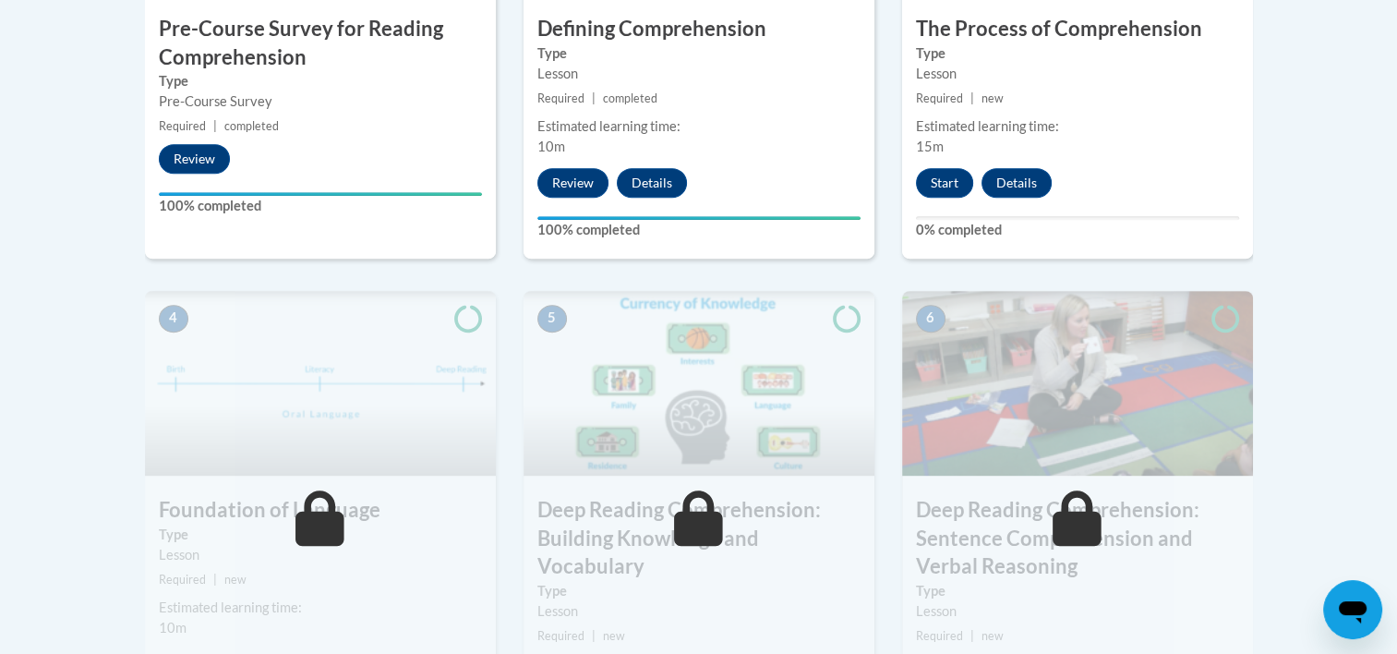
scroll to position [855, 0]
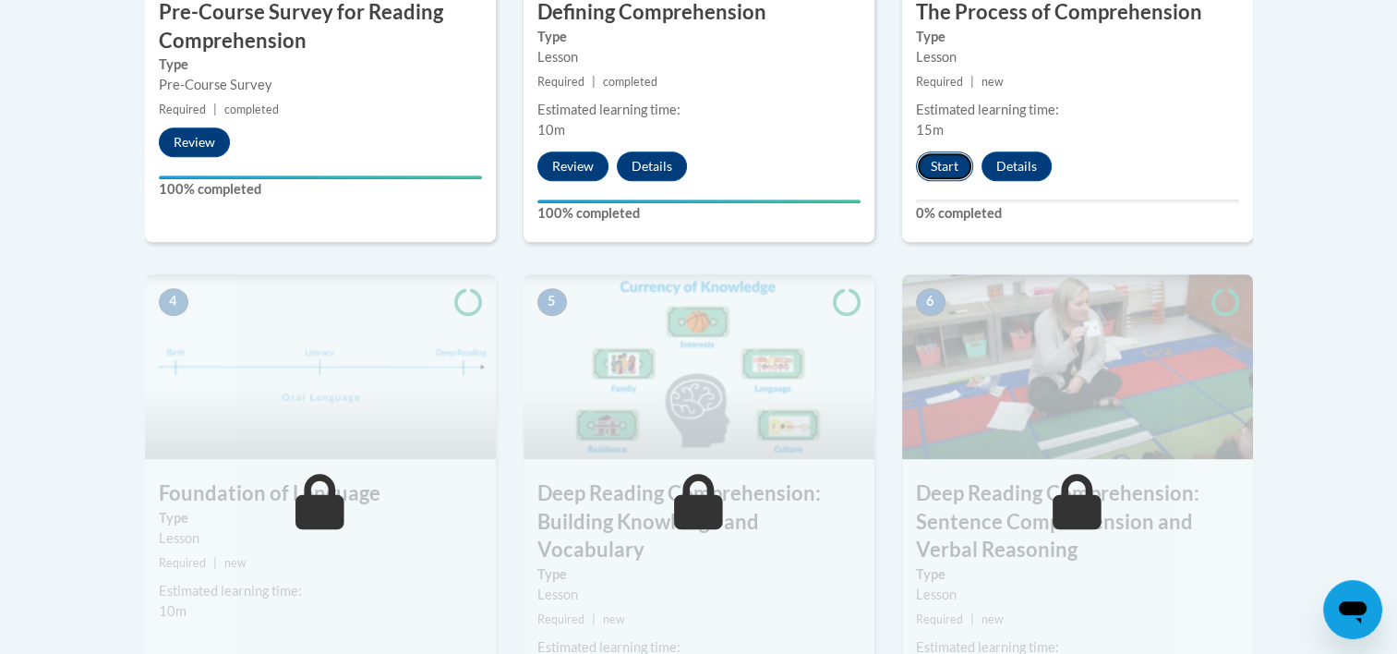
click at [957, 166] on button "Start" at bounding box center [944, 166] width 57 height 30
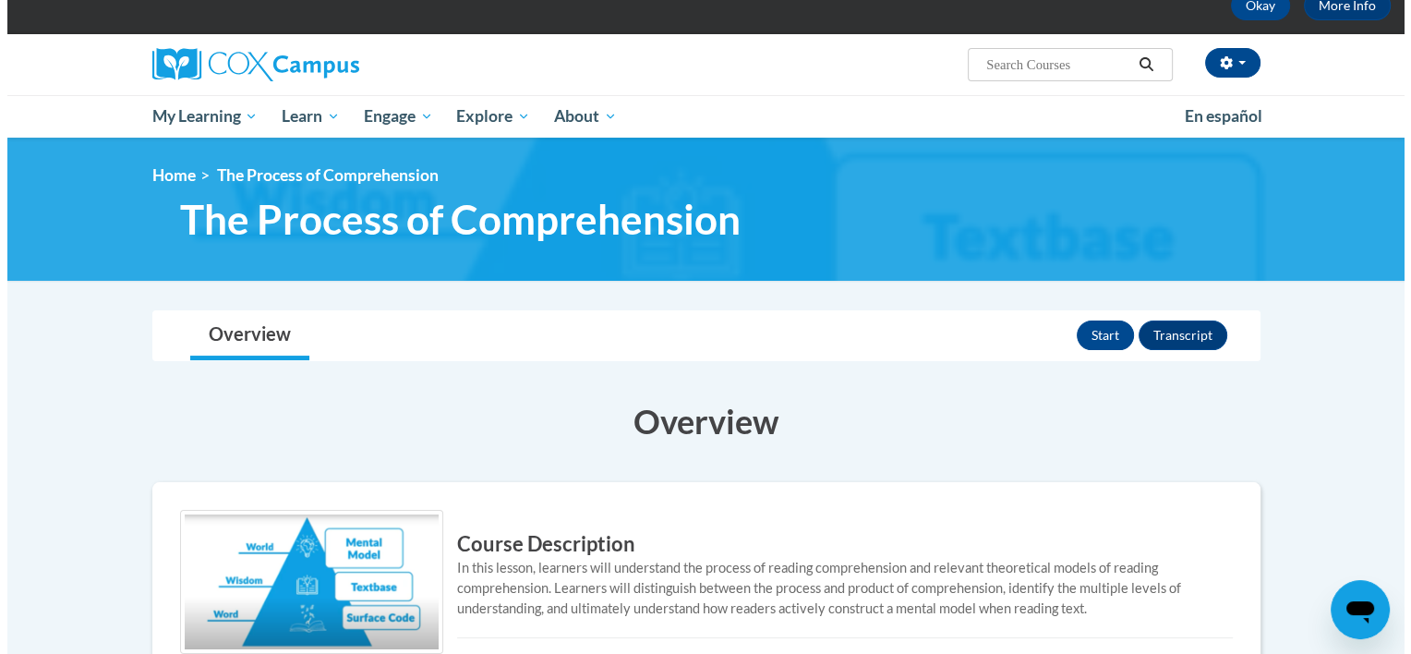
scroll to position [111, 0]
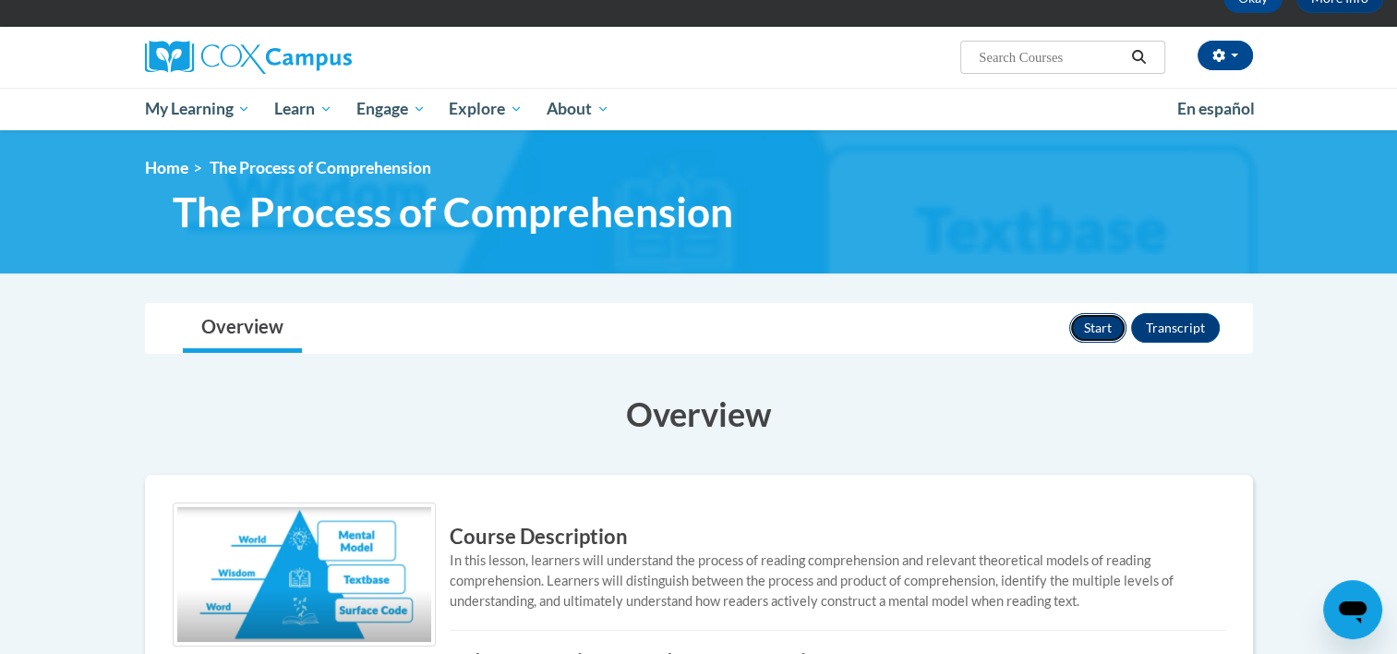
click at [1100, 331] on button "Start" at bounding box center [1097, 328] width 57 height 30
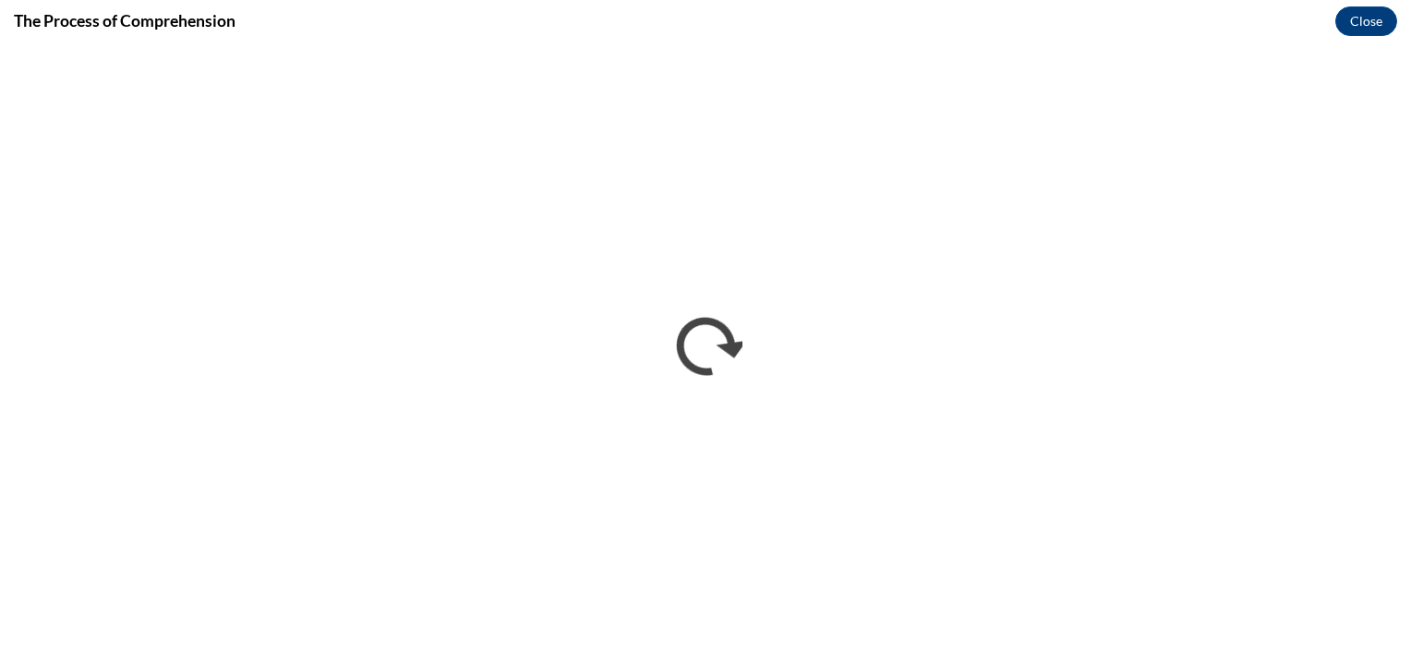
scroll to position [0, 0]
